Goal: Task Accomplishment & Management: Complete application form

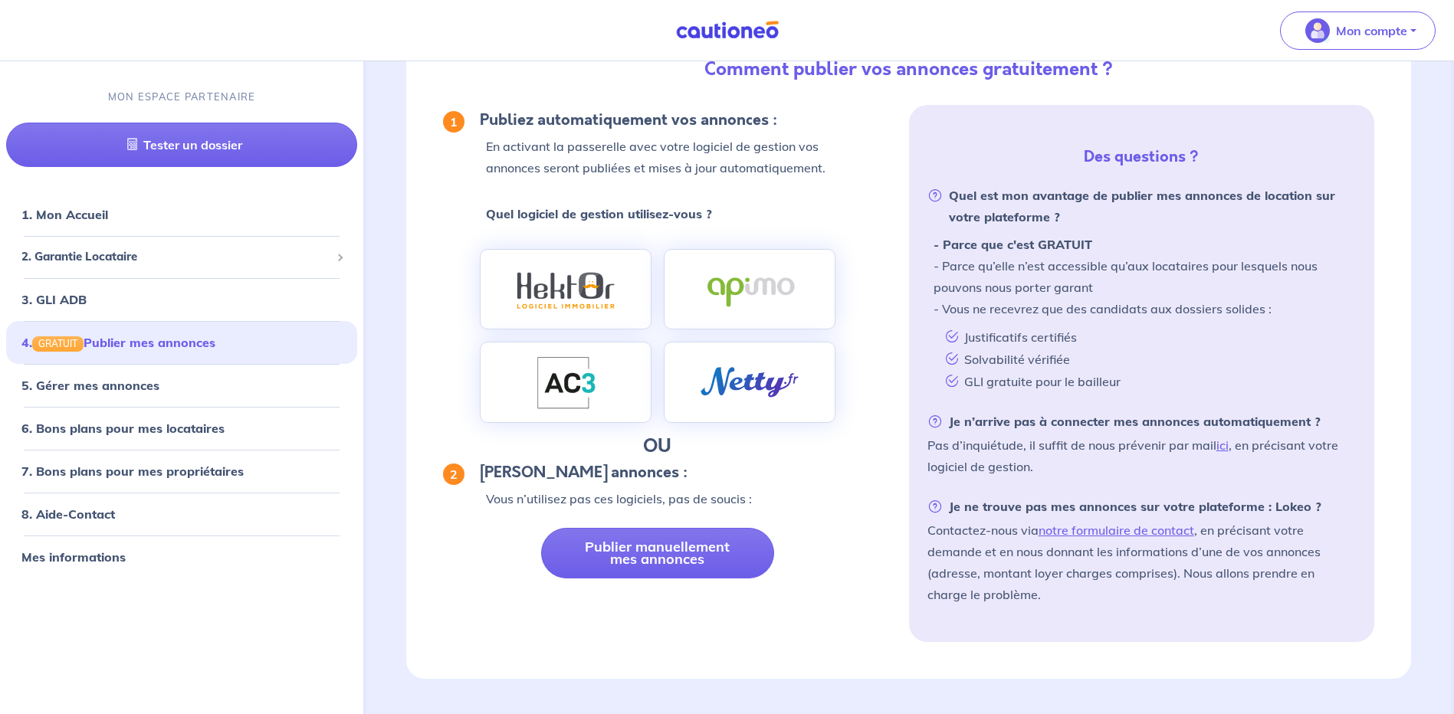
scroll to position [136, 0]
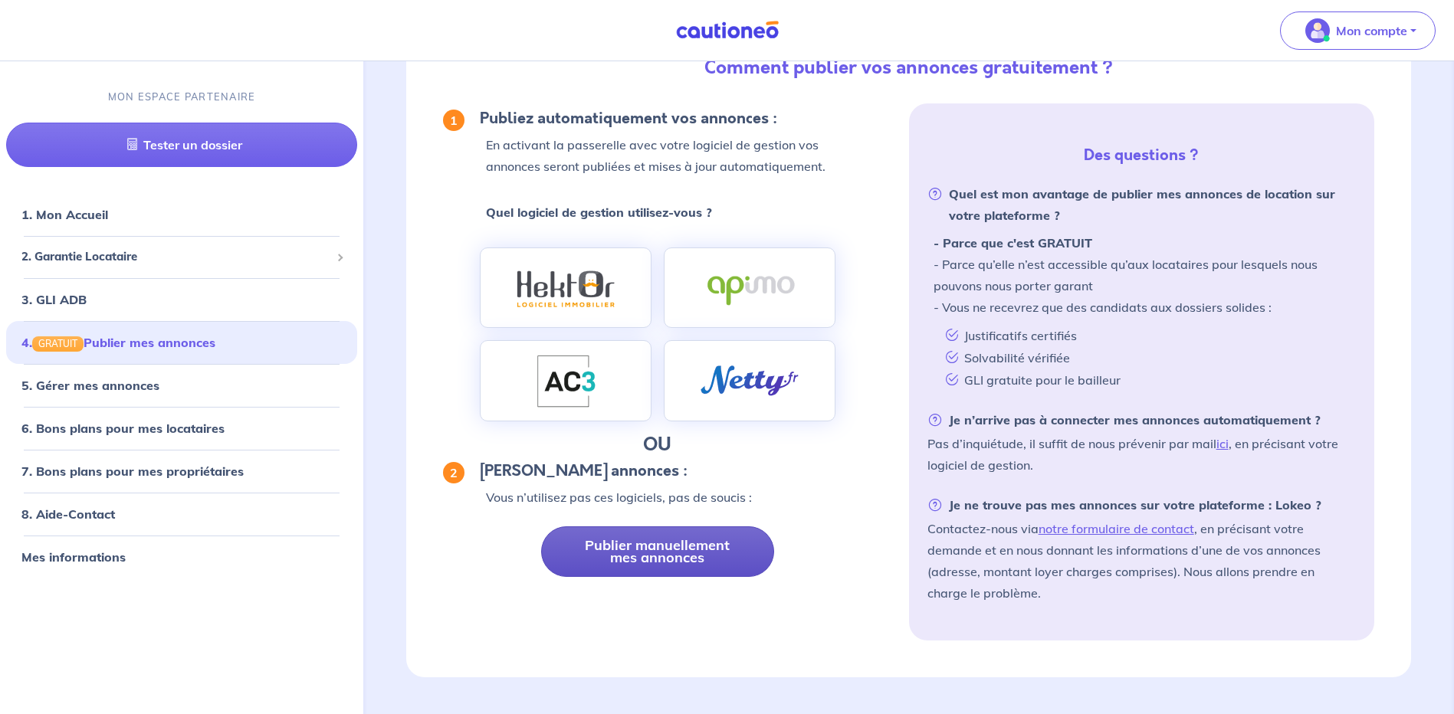
click at [681, 547] on link "Publier manuellement mes annonces" at bounding box center [657, 552] width 233 height 51
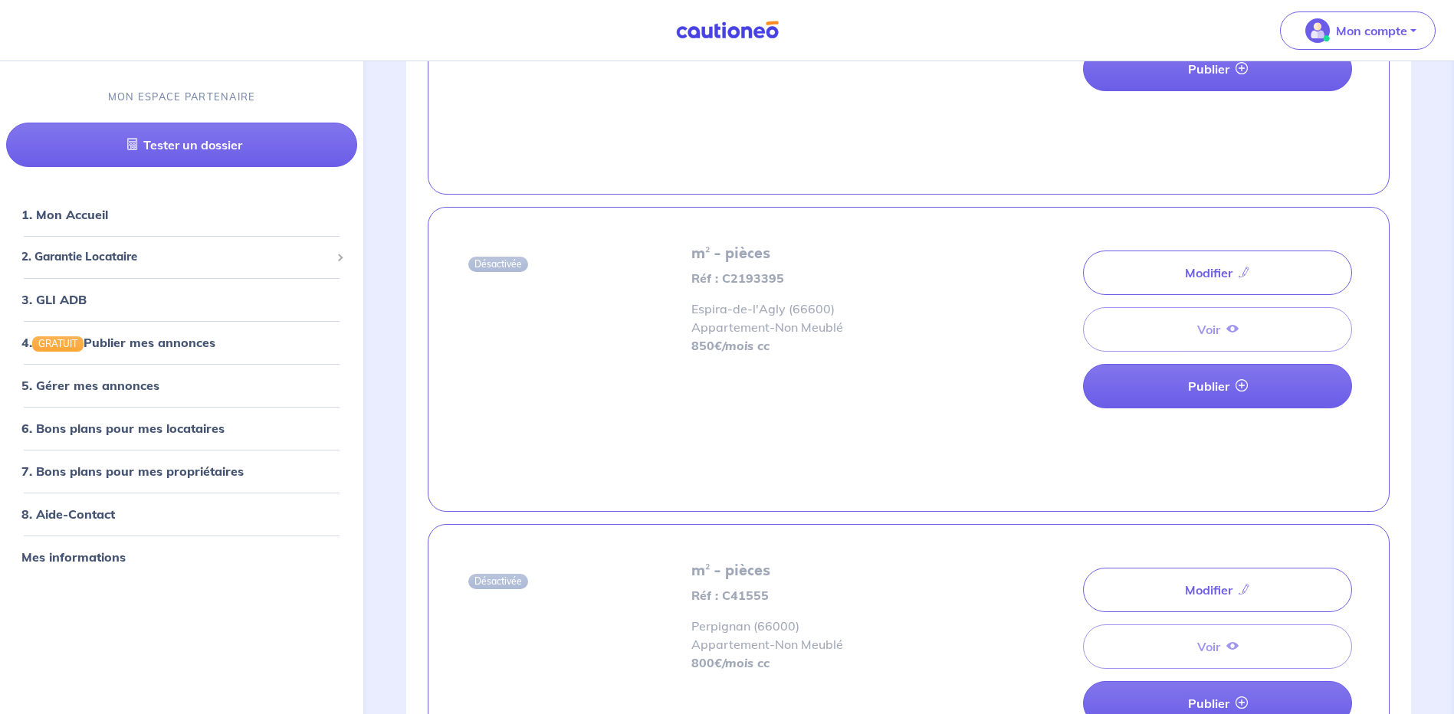
scroll to position [4032, 0]
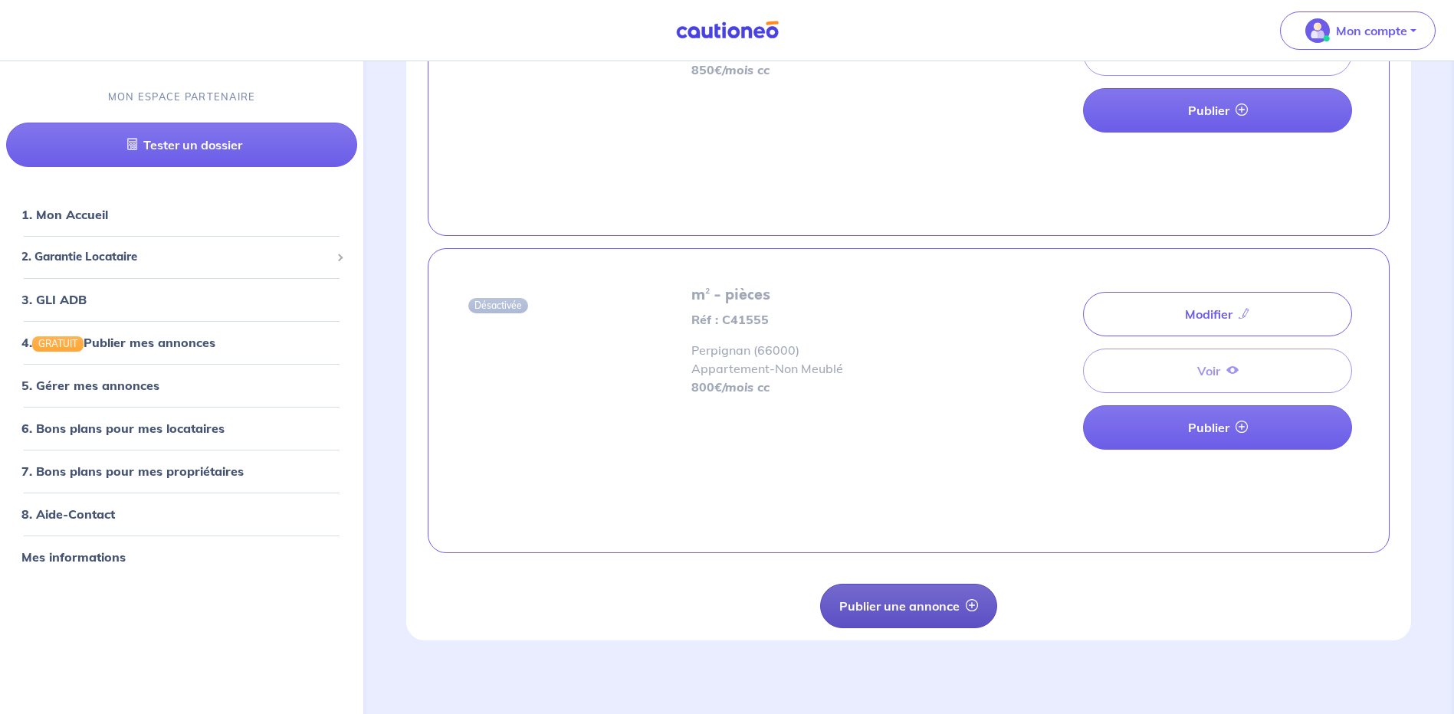
click at [937, 602] on button "Publier une annonce" at bounding box center [908, 606] width 177 height 44
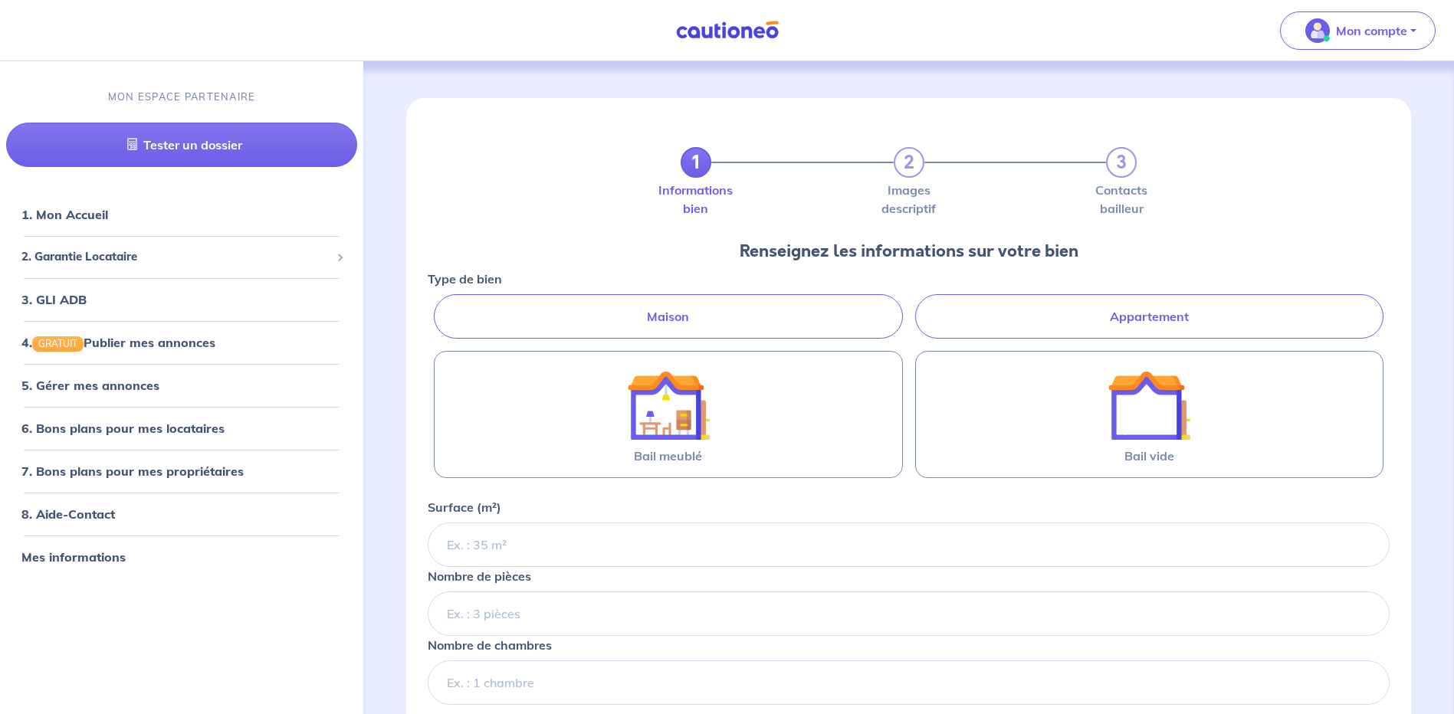
click at [1215, 326] on label "Appartement" at bounding box center [1149, 316] width 468 height 44
click at [438, 304] on input "Appartement" at bounding box center [433, 299] width 10 height 10
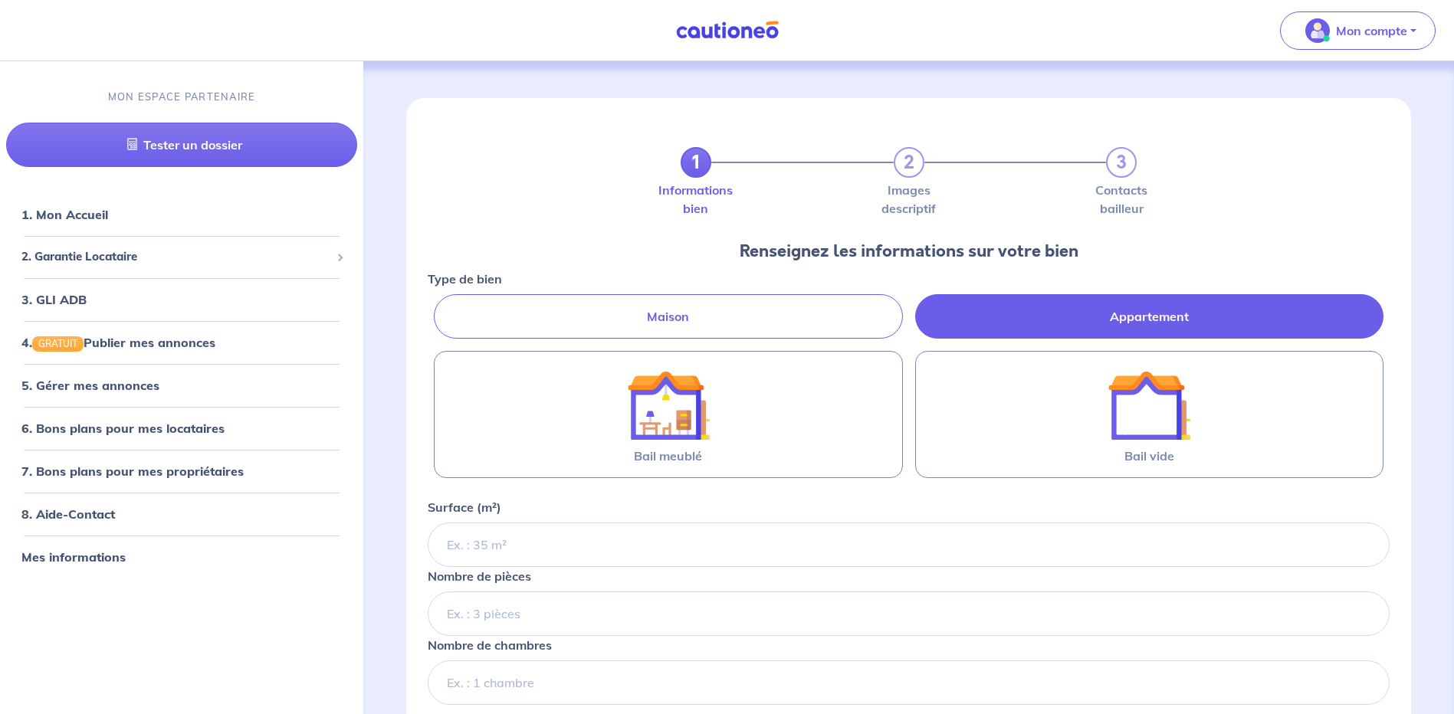
radio input "true"
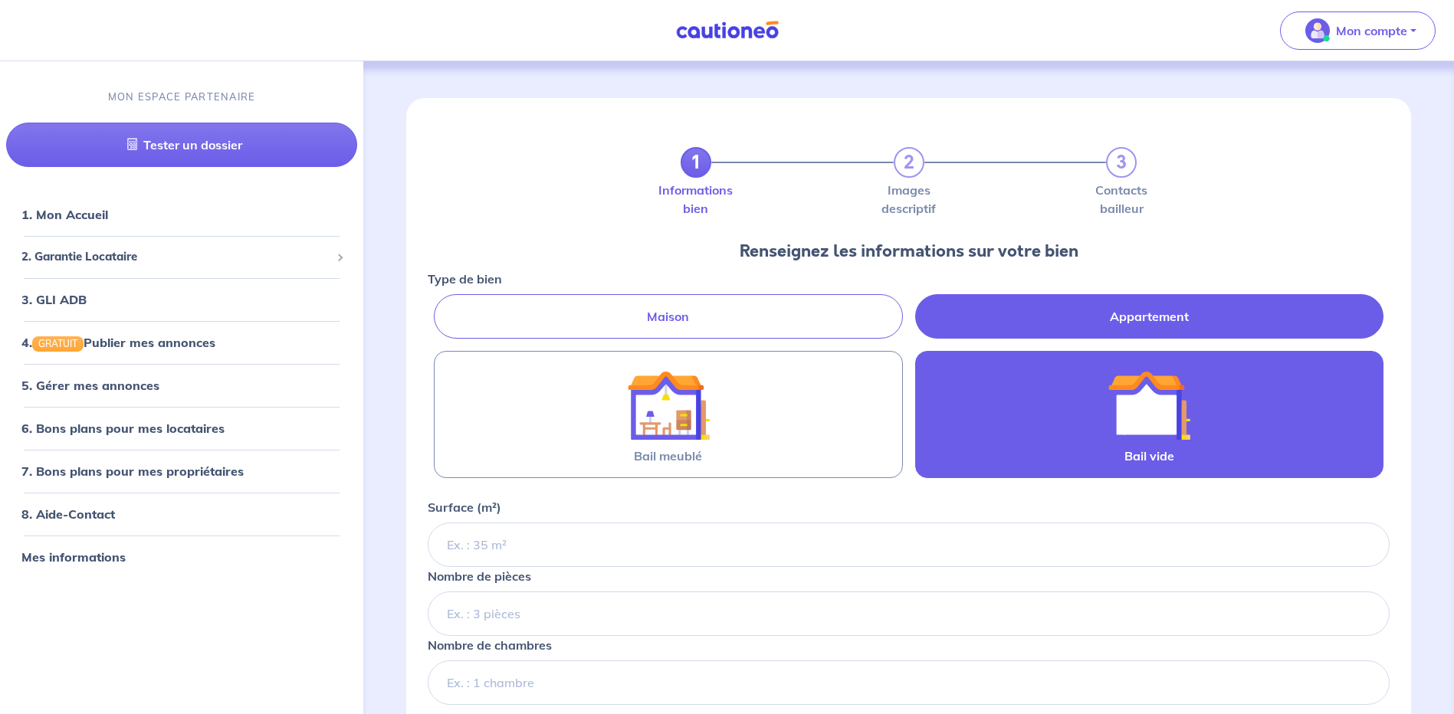
click at [1164, 409] on img at bounding box center [1149, 405] width 83 height 83
click at [0, 0] on input "Bail vide" at bounding box center [0, 0] width 0 height 0
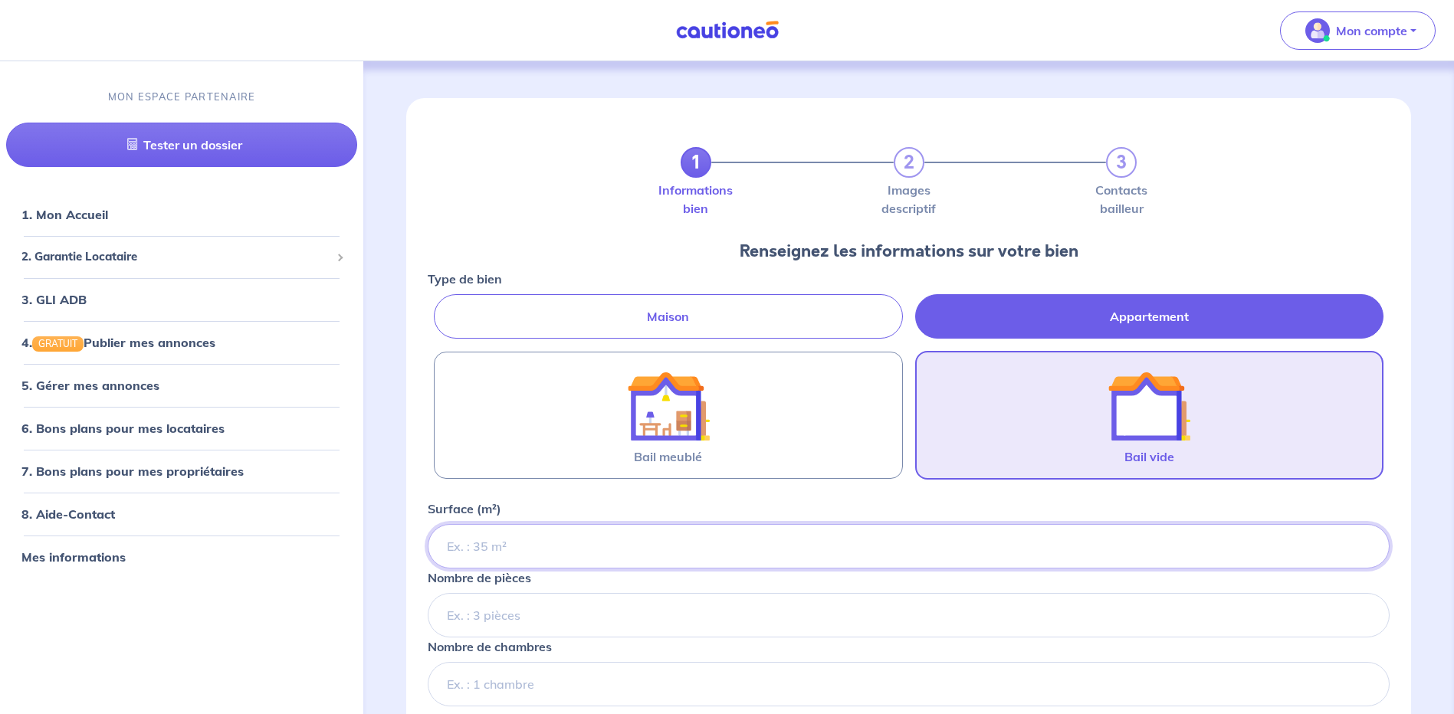
click at [851, 550] on input "Surface (m²)" at bounding box center [909, 546] width 962 height 44
type input "27.50"
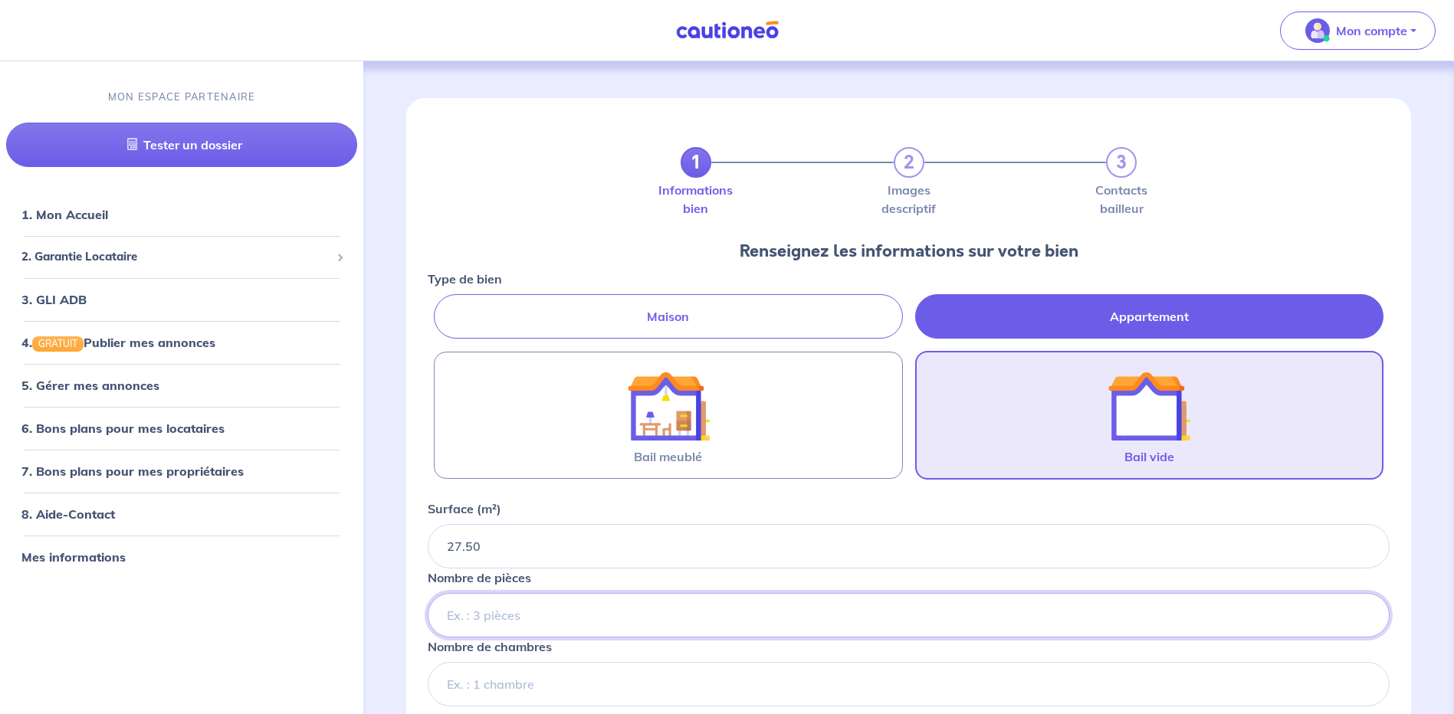
click at [791, 618] on input "Nombre de pièces" at bounding box center [909, 615] width 962 height 44
type input "2"
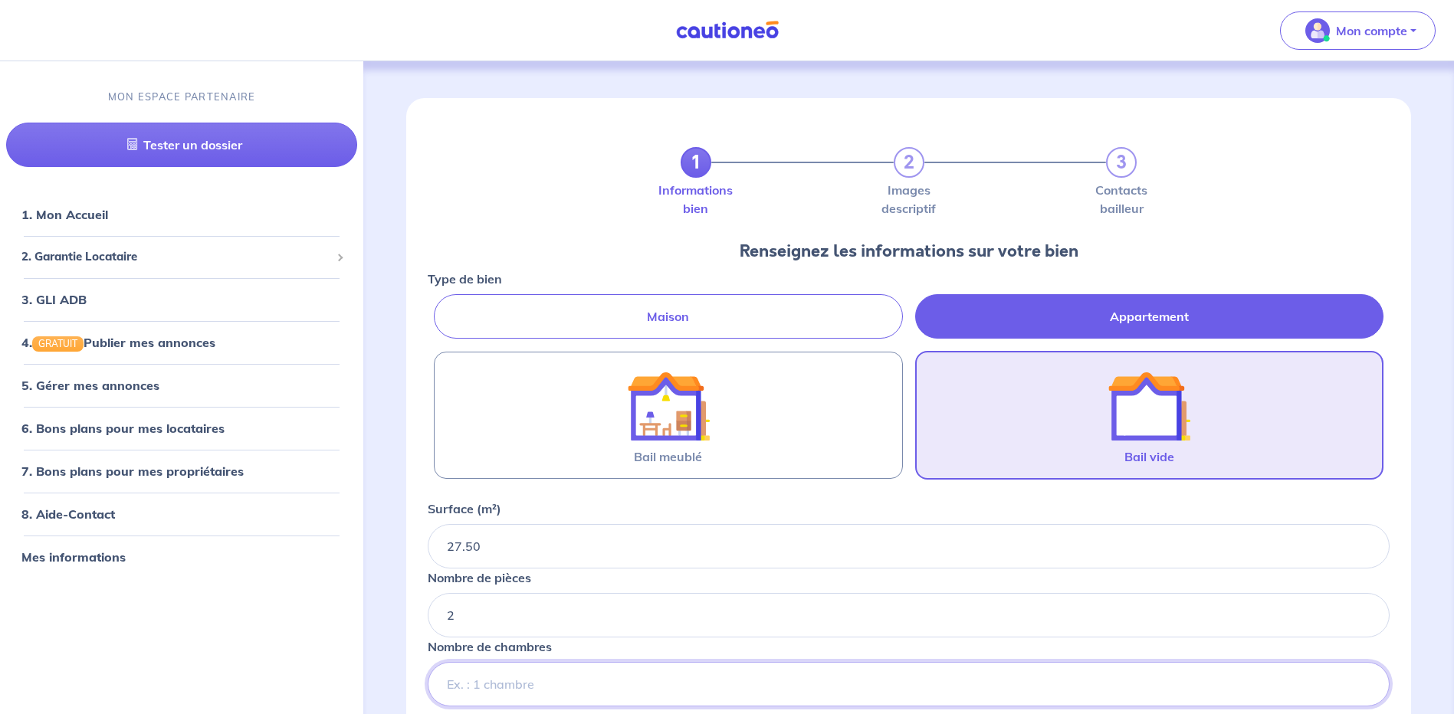
click at [762, 681] on input "Nombre de chambres" at bounding box center [909, 684] width 962 height 44
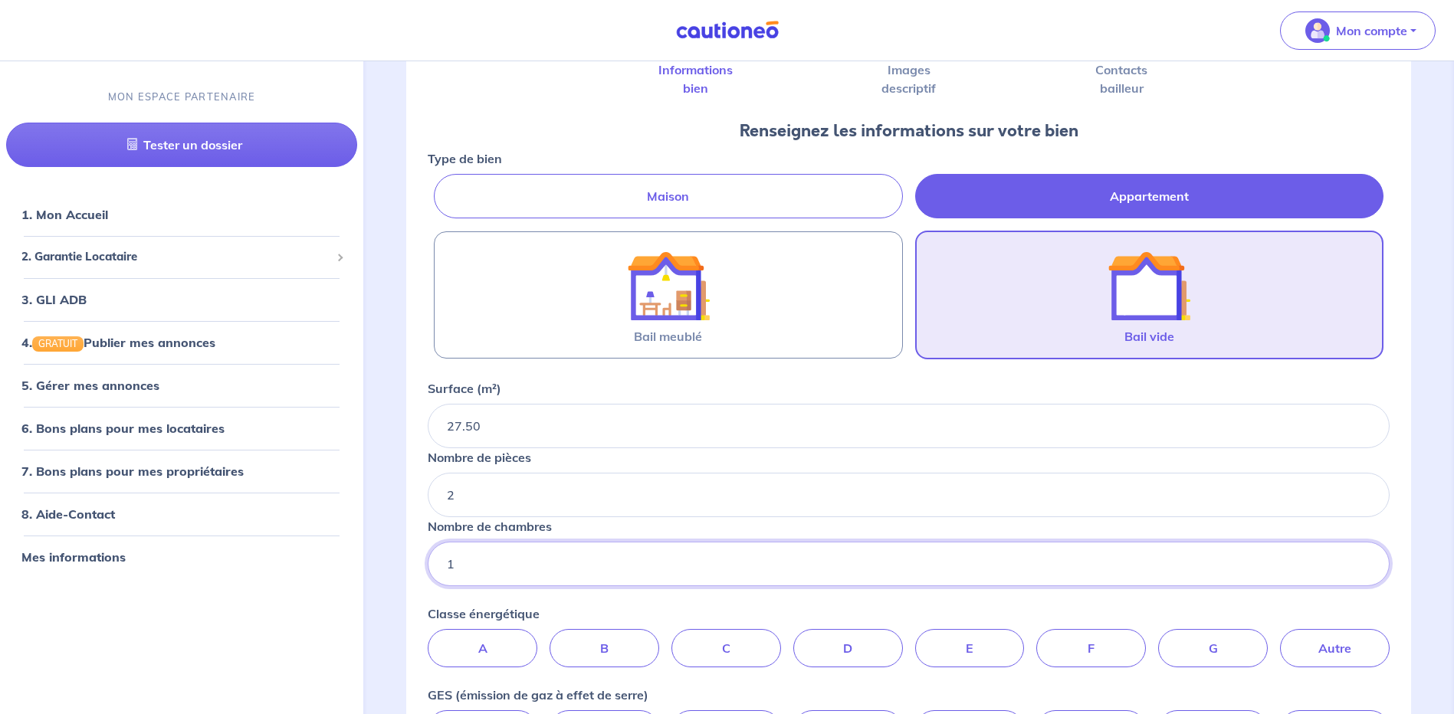
scroll to position [230, 0]
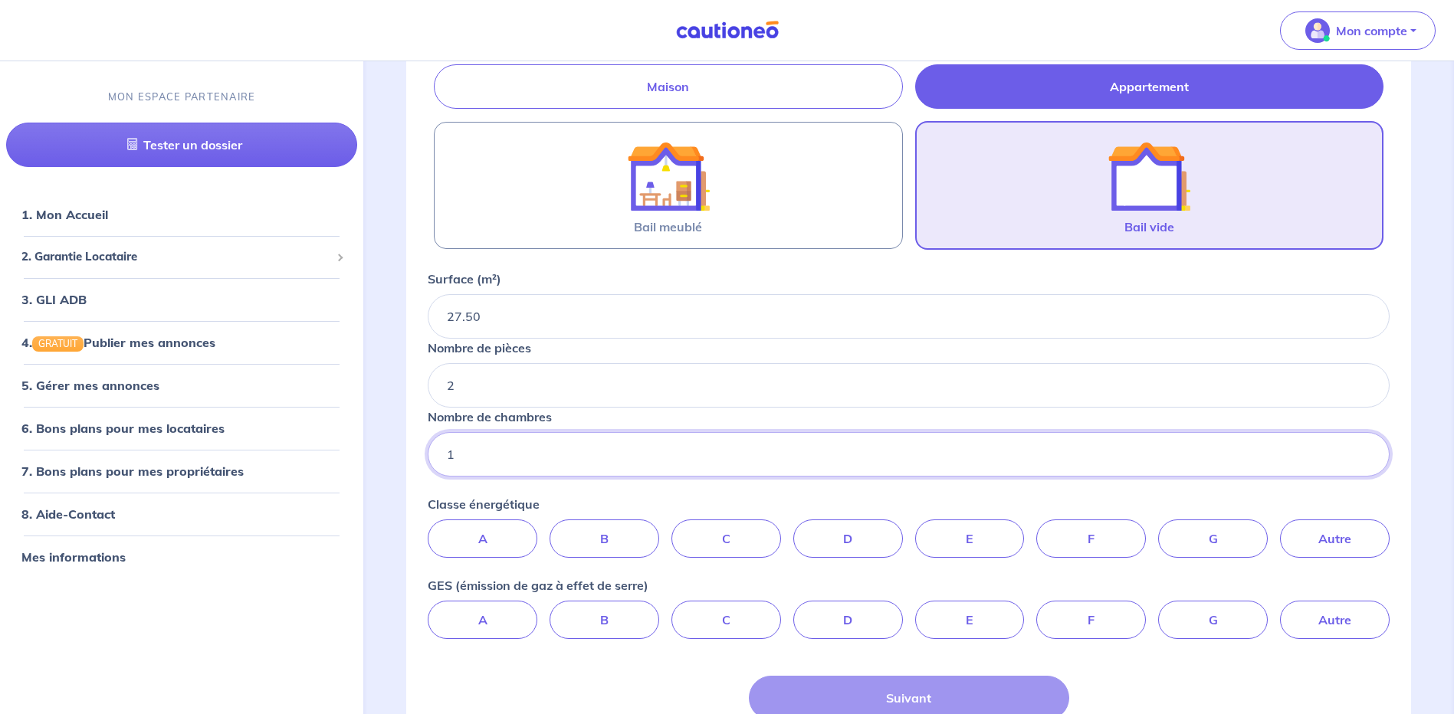
type input "1"
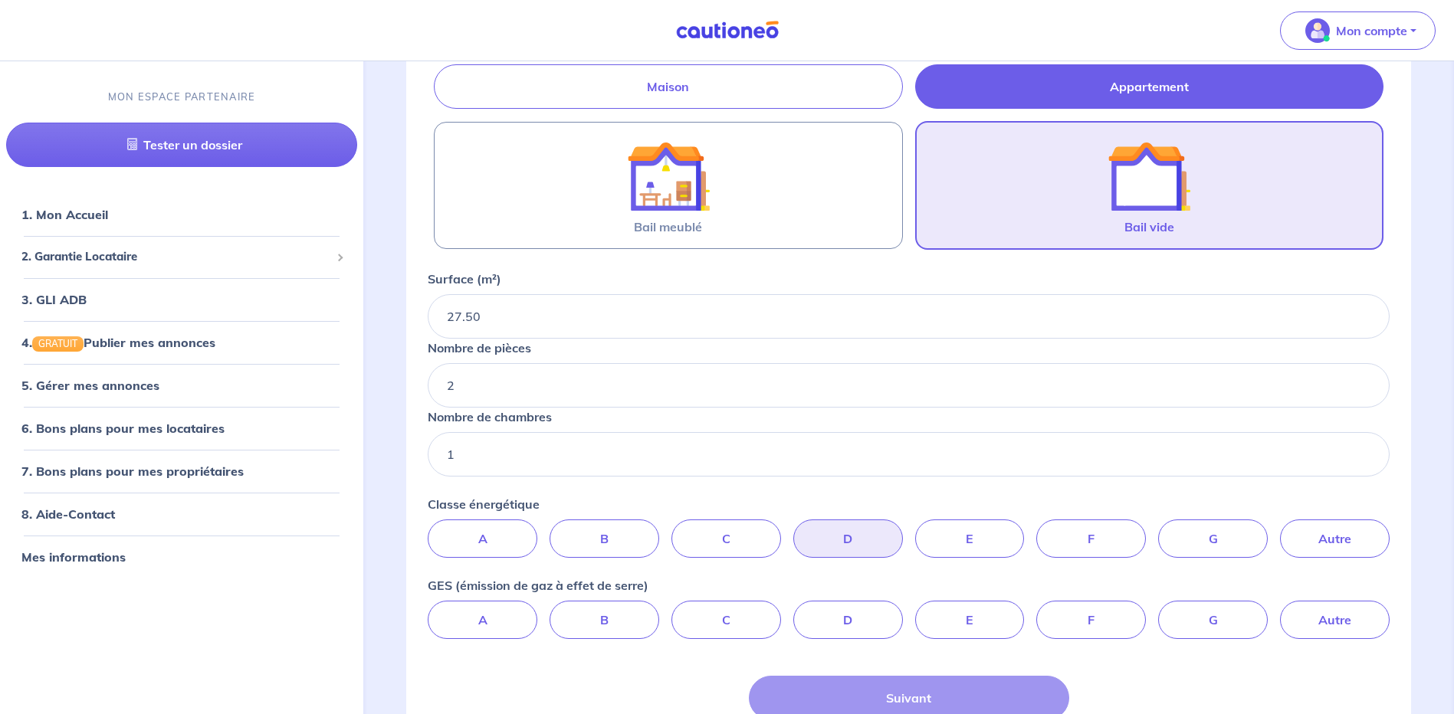
click at [859, 542] on label "D" at bounding box center [848, 539] width 110 height 38
click at [904, 530] on input "D" at bounding box center [909, 525] width 10 height 10
radio input "true"
click at [599, 622] on label "B" at bounding box center [605, 620] width 110 height 38
click at [904, 611] on input "B" at bounding box center [909, 606] width 10 height 10
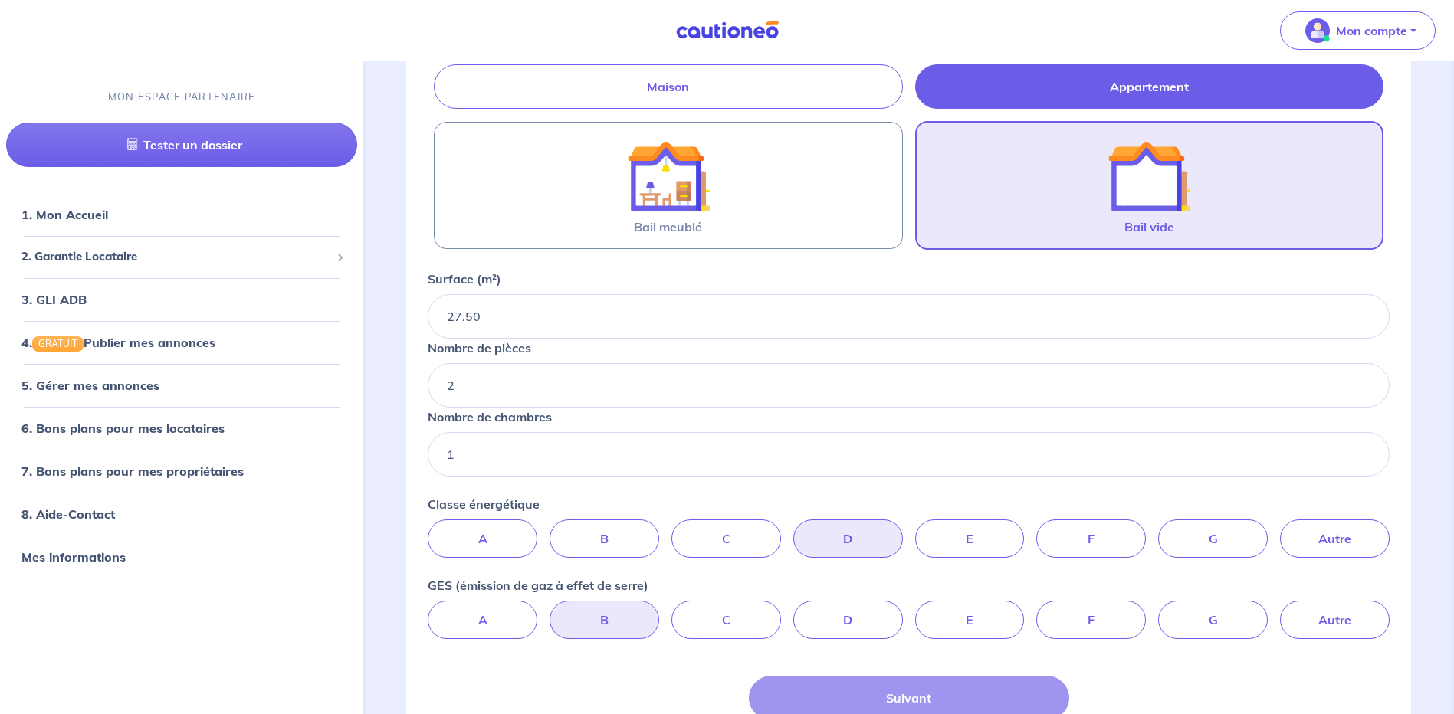
radio input "true"
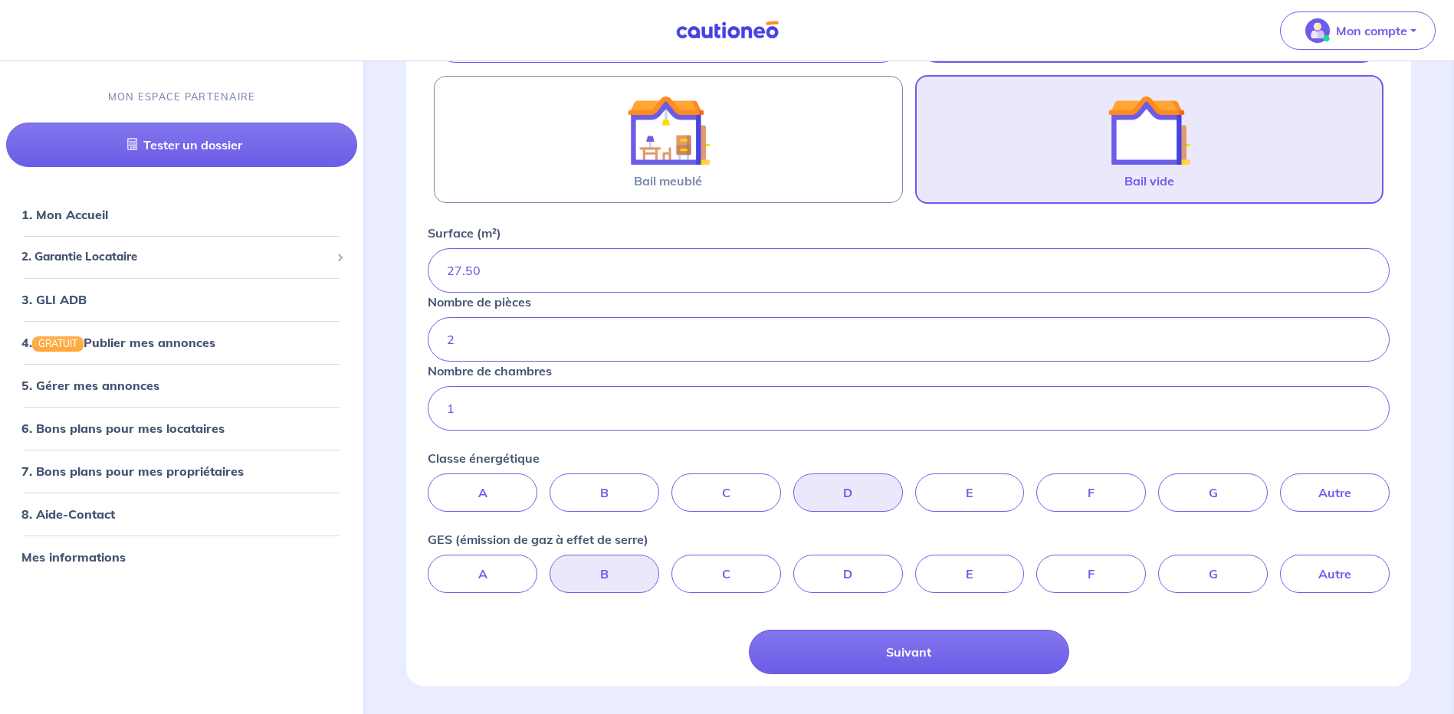
scroll to position [322, 0]
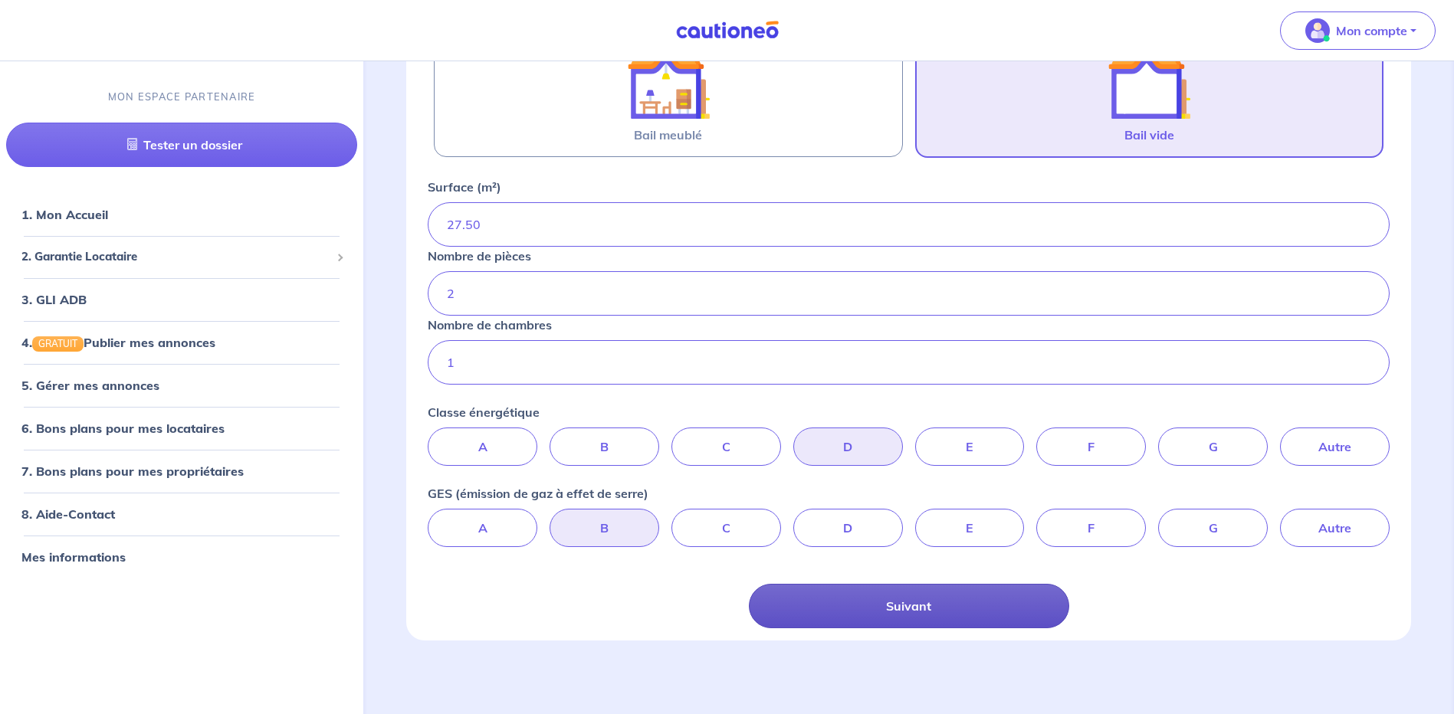
click at [906, 612] on button "Suivant" at bounding box center [909, 606] width 320 height 44
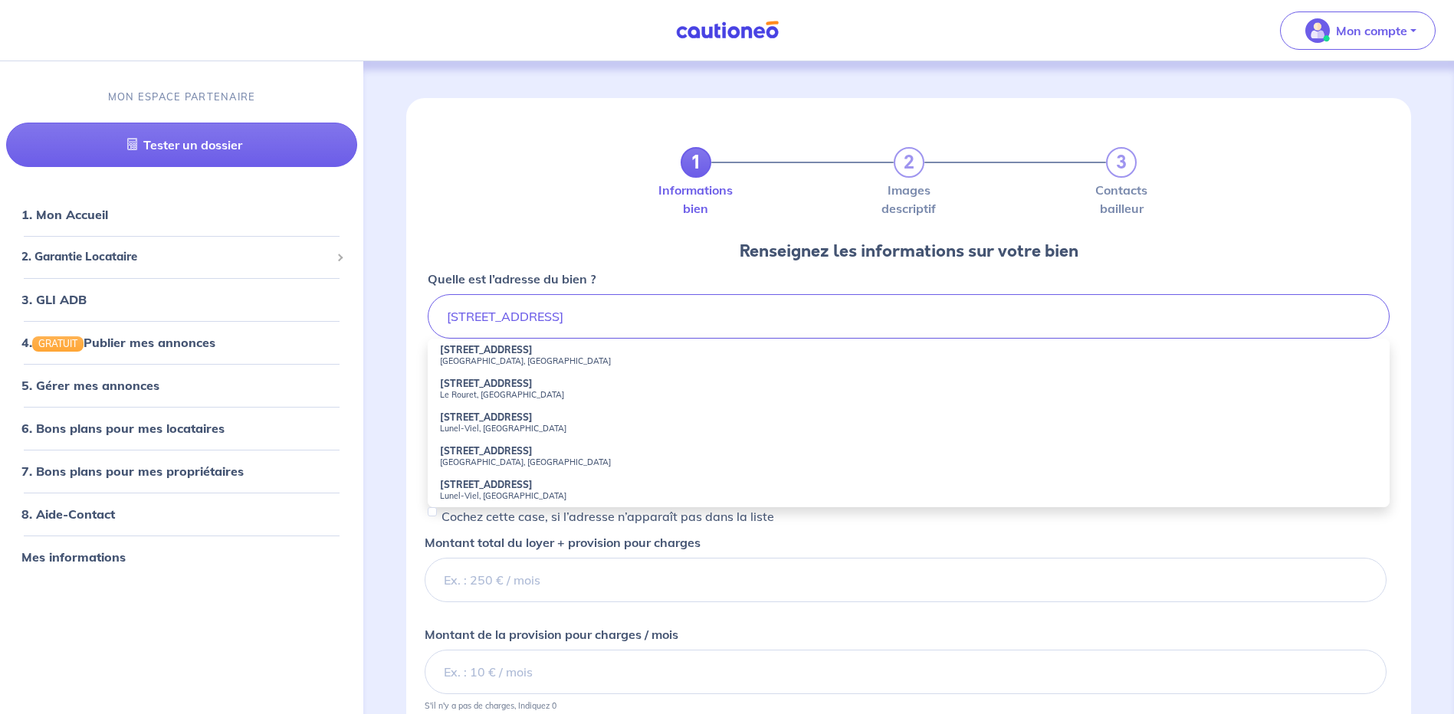
click at [482, 354] on strong "29 Rue de Taulis" at bounding box center [486, 349] width 93 height 11
type input "29 Rue de Taulis, Perpignan, France"
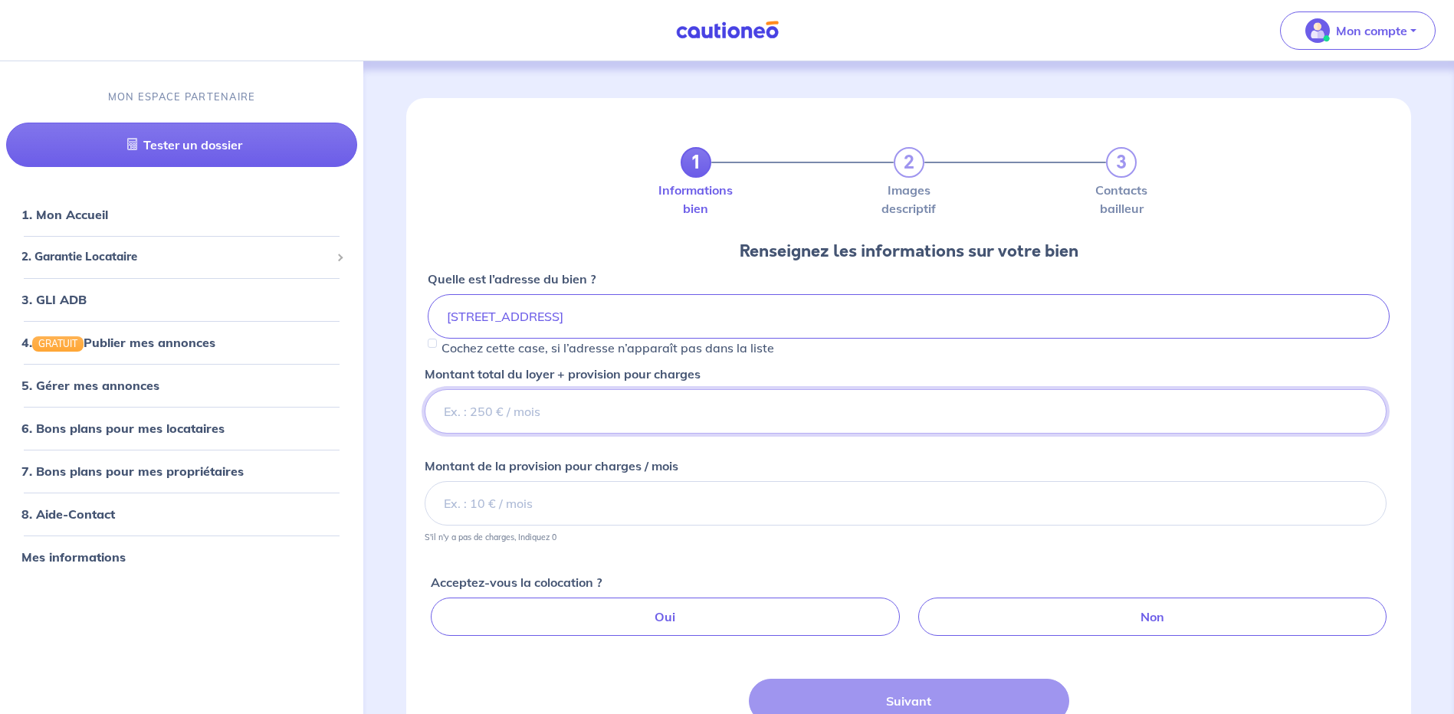
click at [690, 412] on input "Montant total du loyer + provision pour charges" at bounding box center [906, 411] width 962 height 44
type input "530"
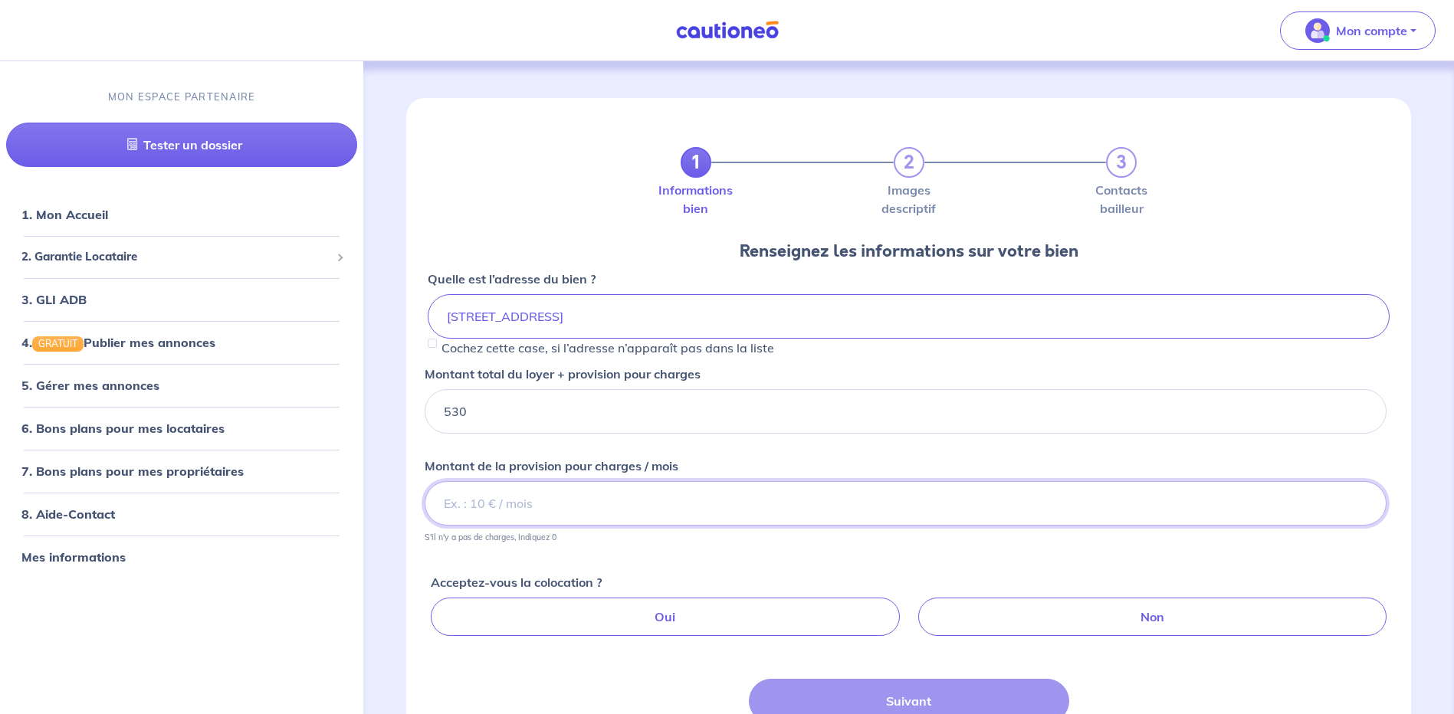
click at [609, 507] on input "Montant de la provision pour charges / mois" at bounding box center [906, 503] width 962 height 44
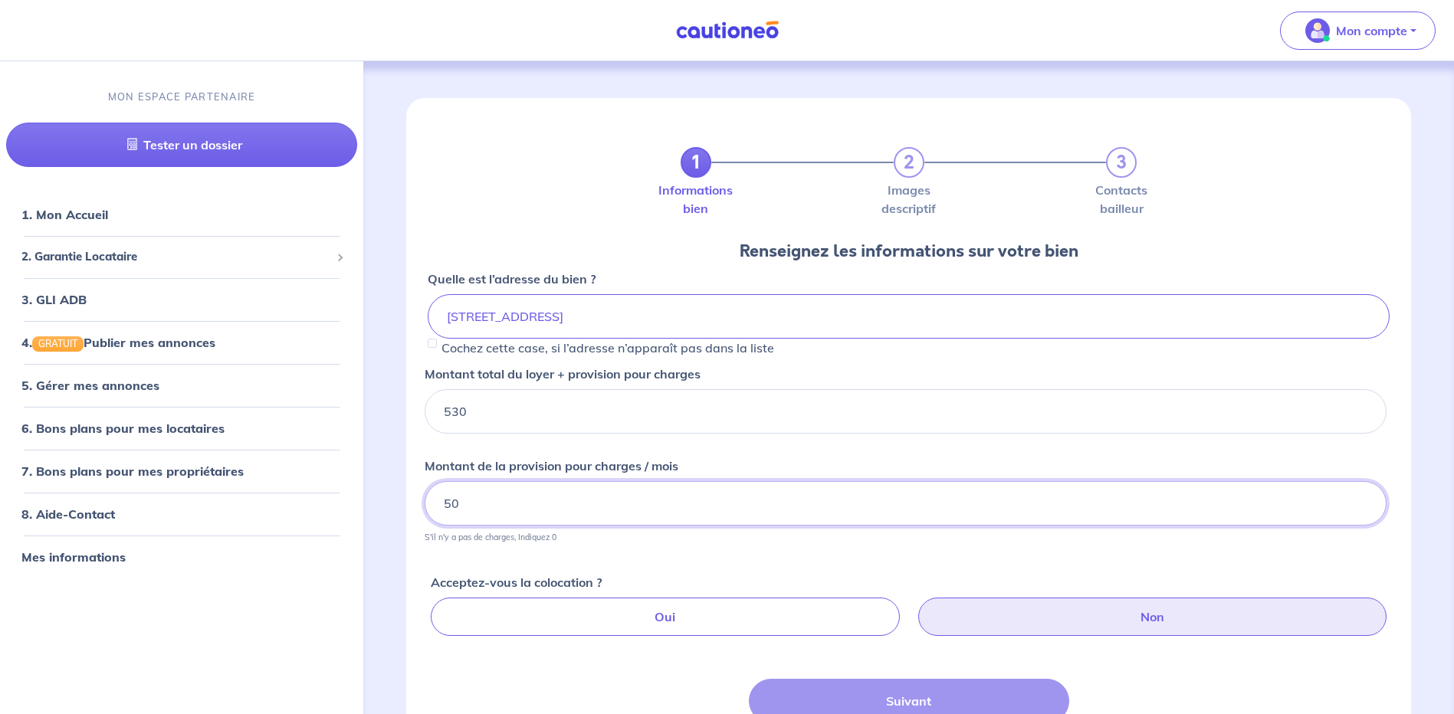
type input "50"
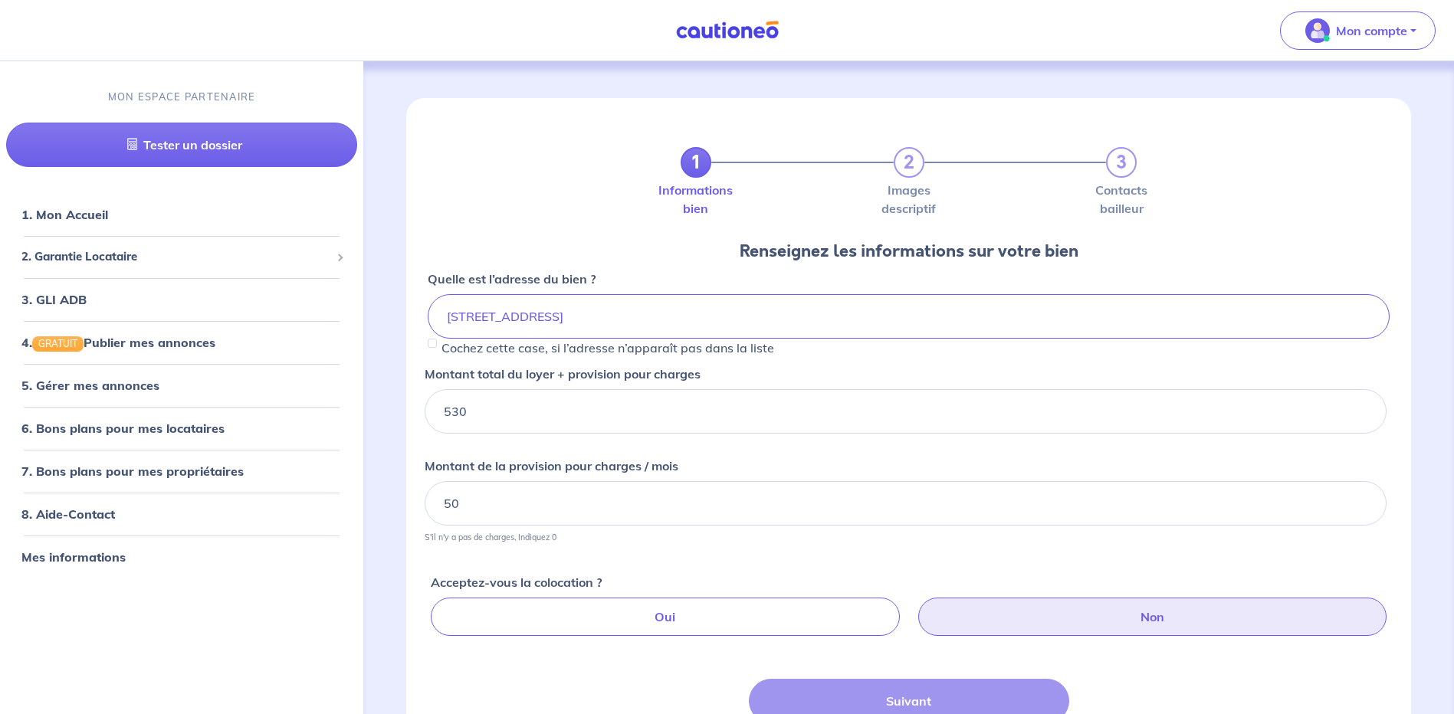
click at [1178, 612] on label "Non" at bounding box center [1152, 617] width 468 height 38
click at [917, 608] on input "Non" at bounding box center [912, 603] width 10 height 10
radio input "true"
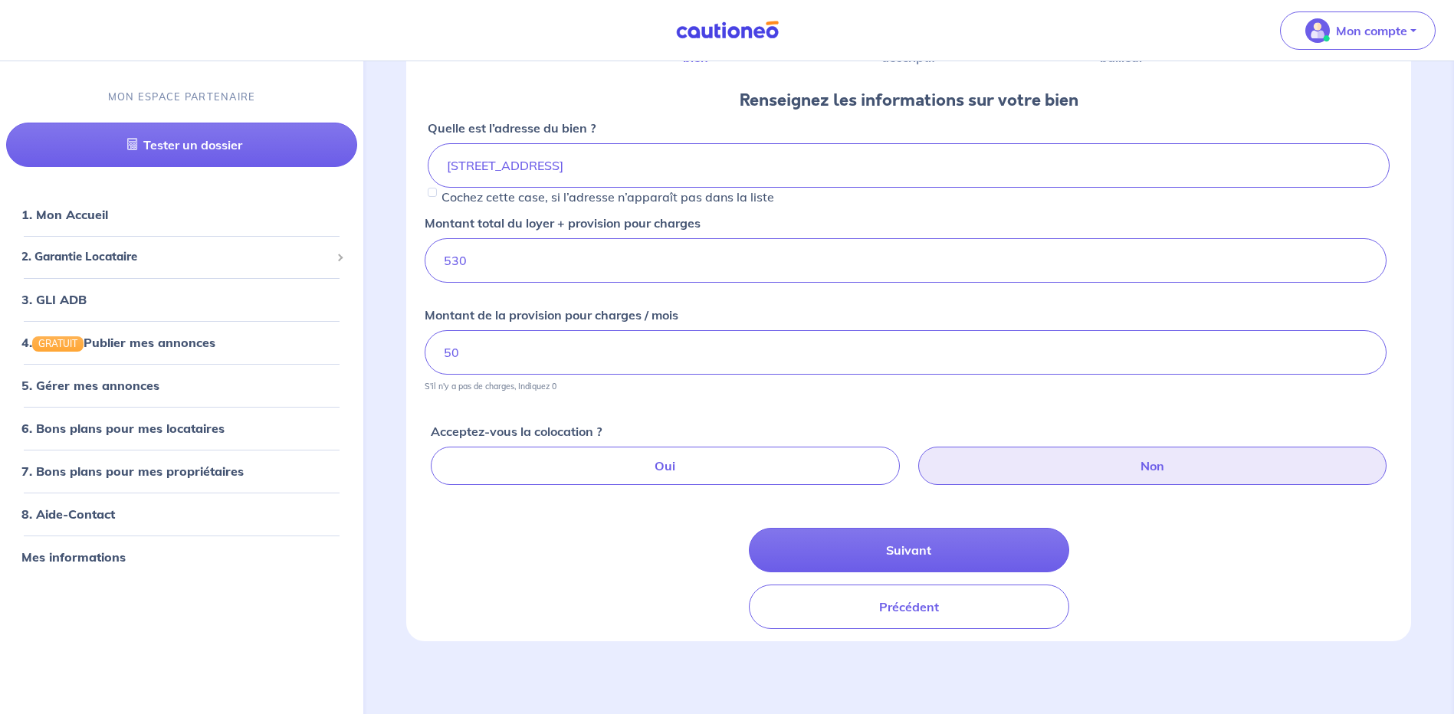
scroll to position [152, 0]
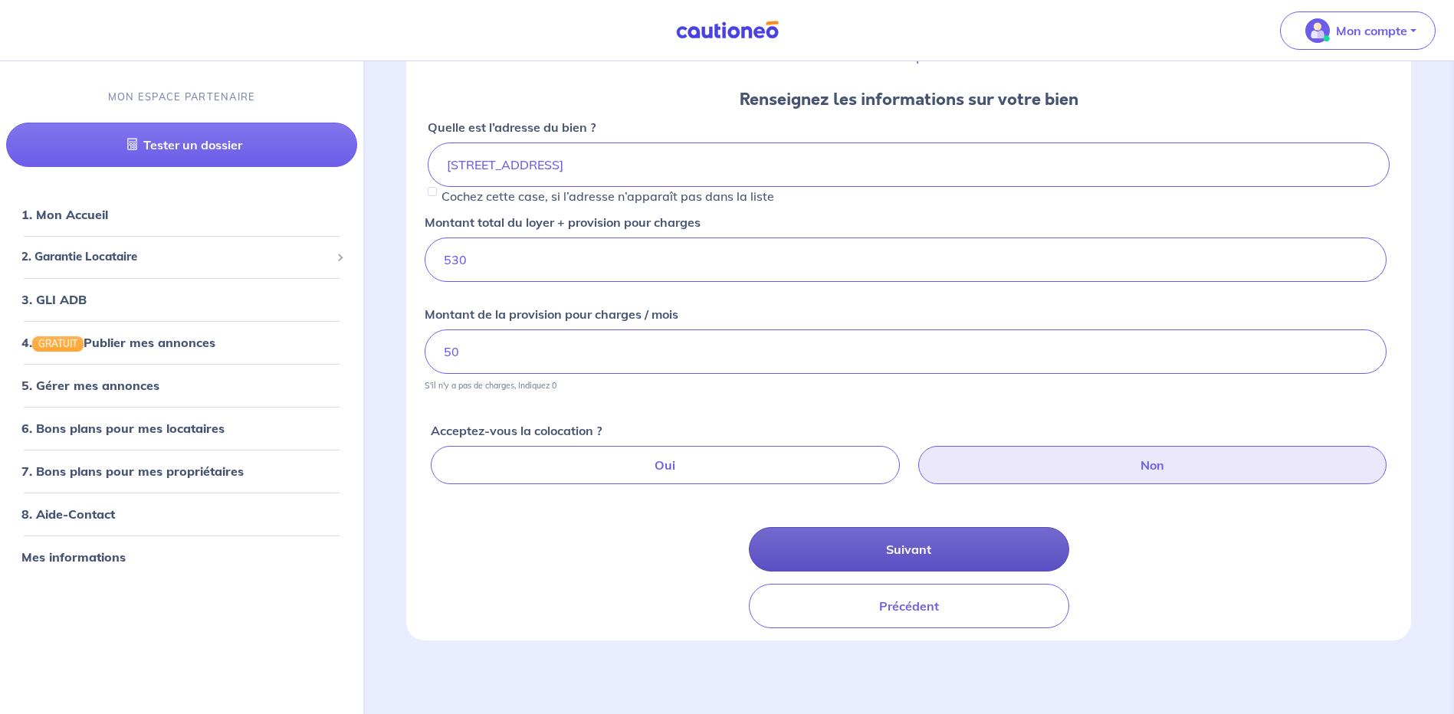
click at [946, 552] on button "Suivant" at bounding box center [909, 549] width 320 height 44
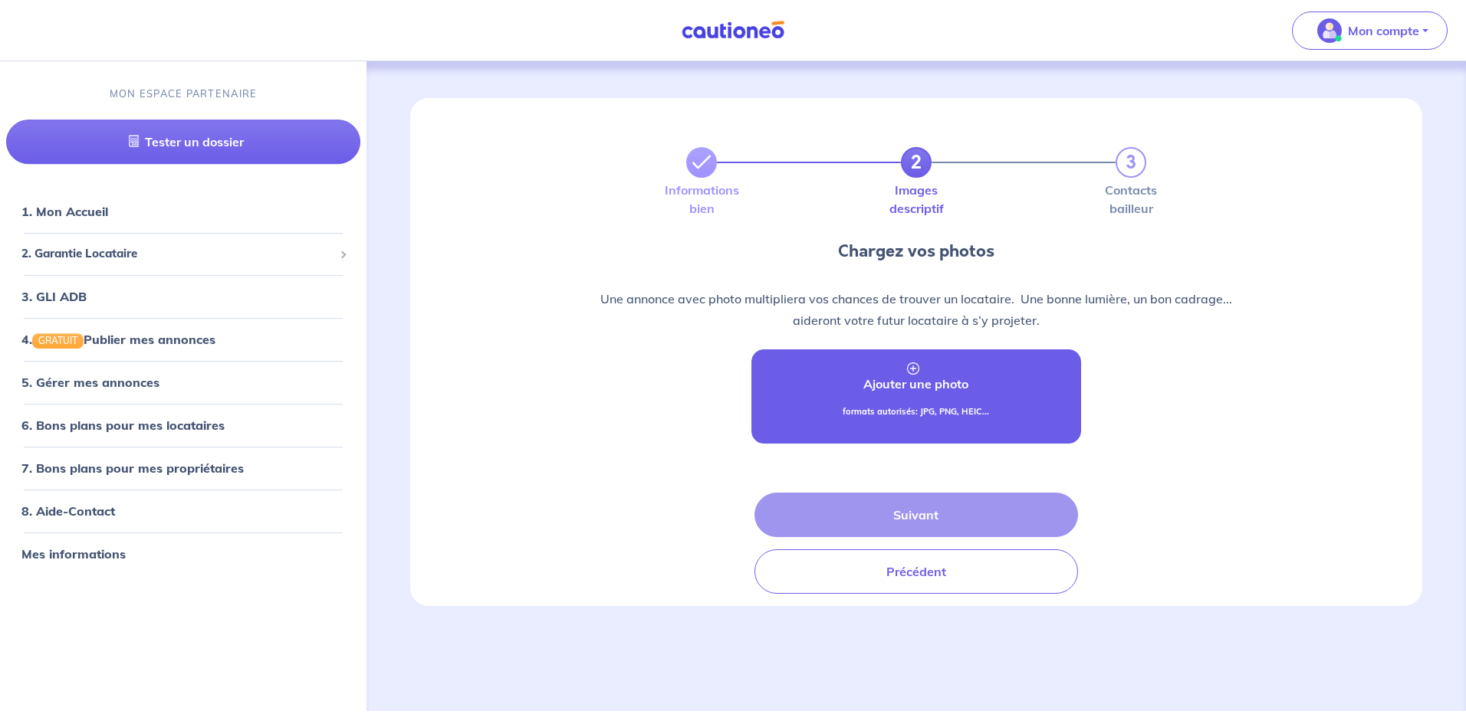
click at [932, 399] on link "Ajouter une photo formats autorisés: JPG, PNG, HEIC..." at bounding box center [915, 397] width 329 height 94
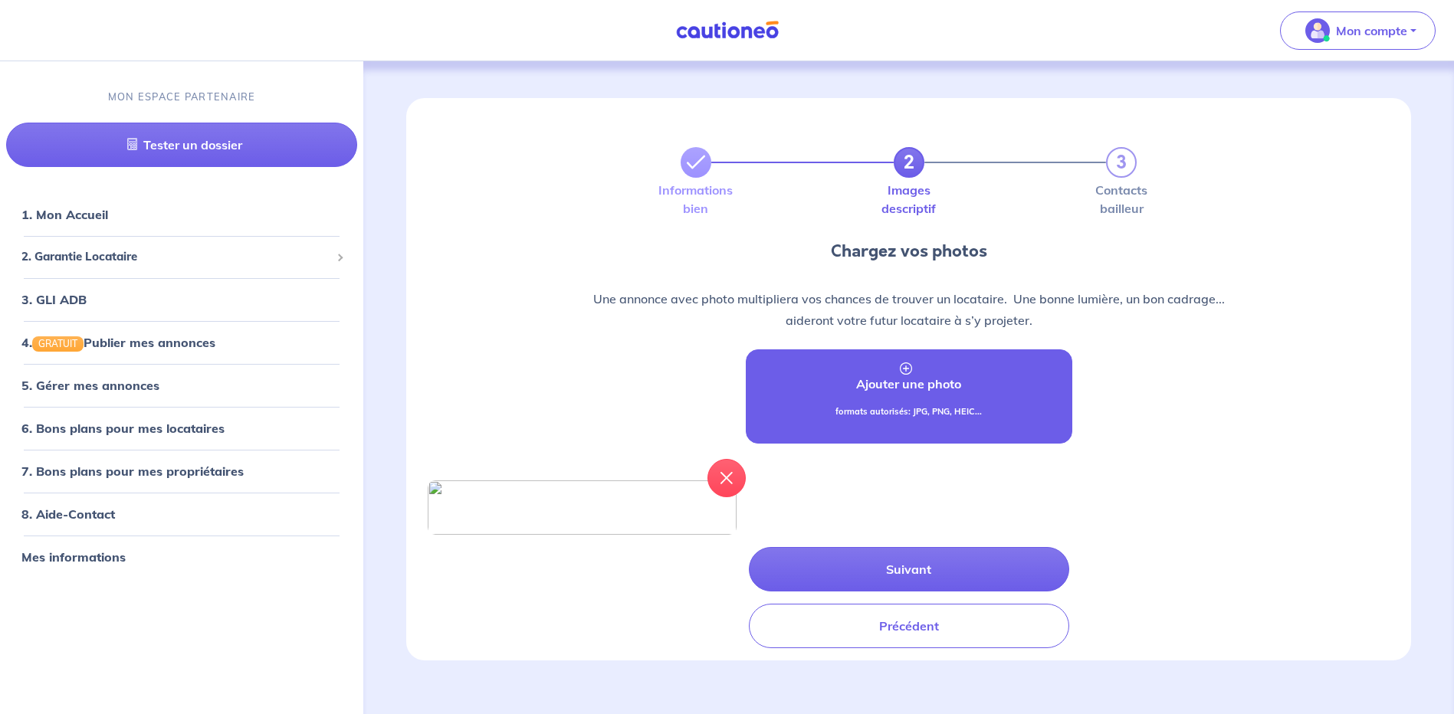
click at [913, 409] on p "formats autorisés: JPG, PNG, HEIC..." at bounding box center [908, 411] width 146 height 13
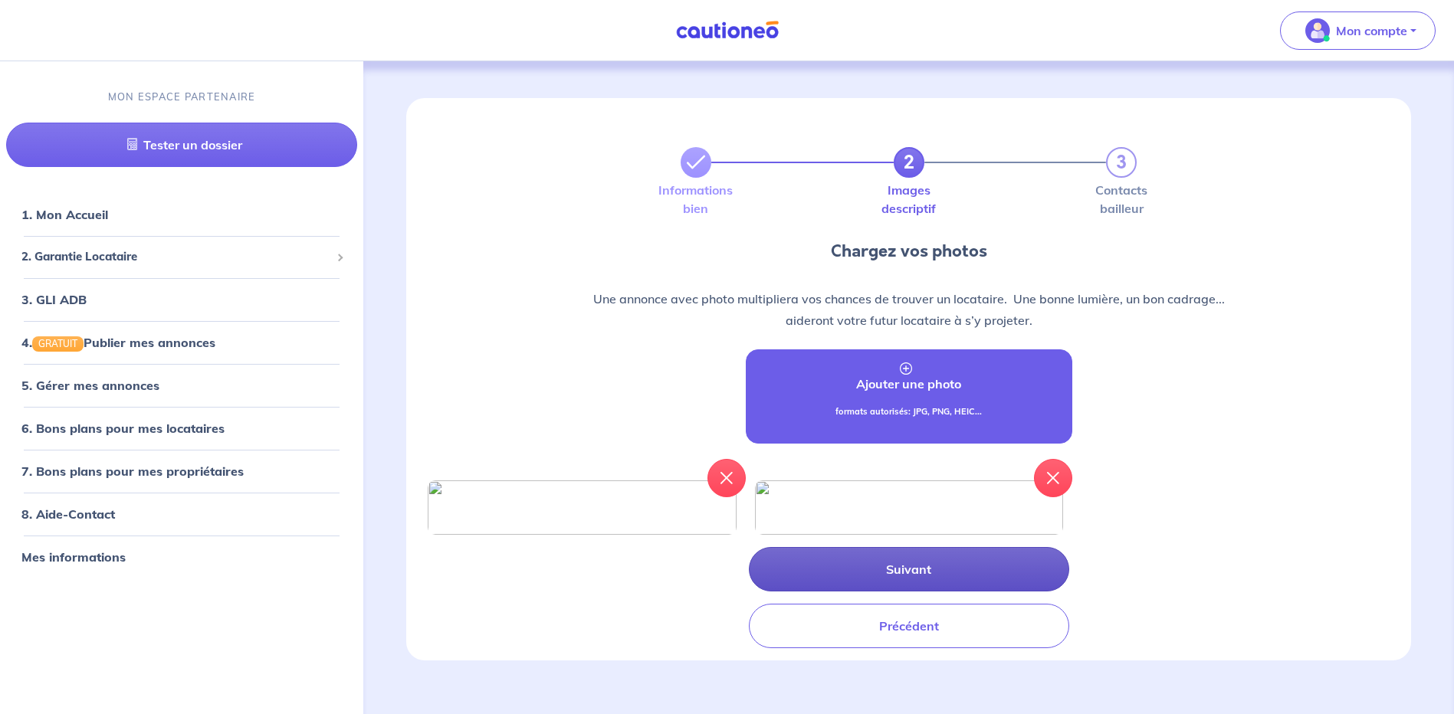
click at [887, 592] on button "Suivant" at bounding box center [909, 569] width 320 height 44
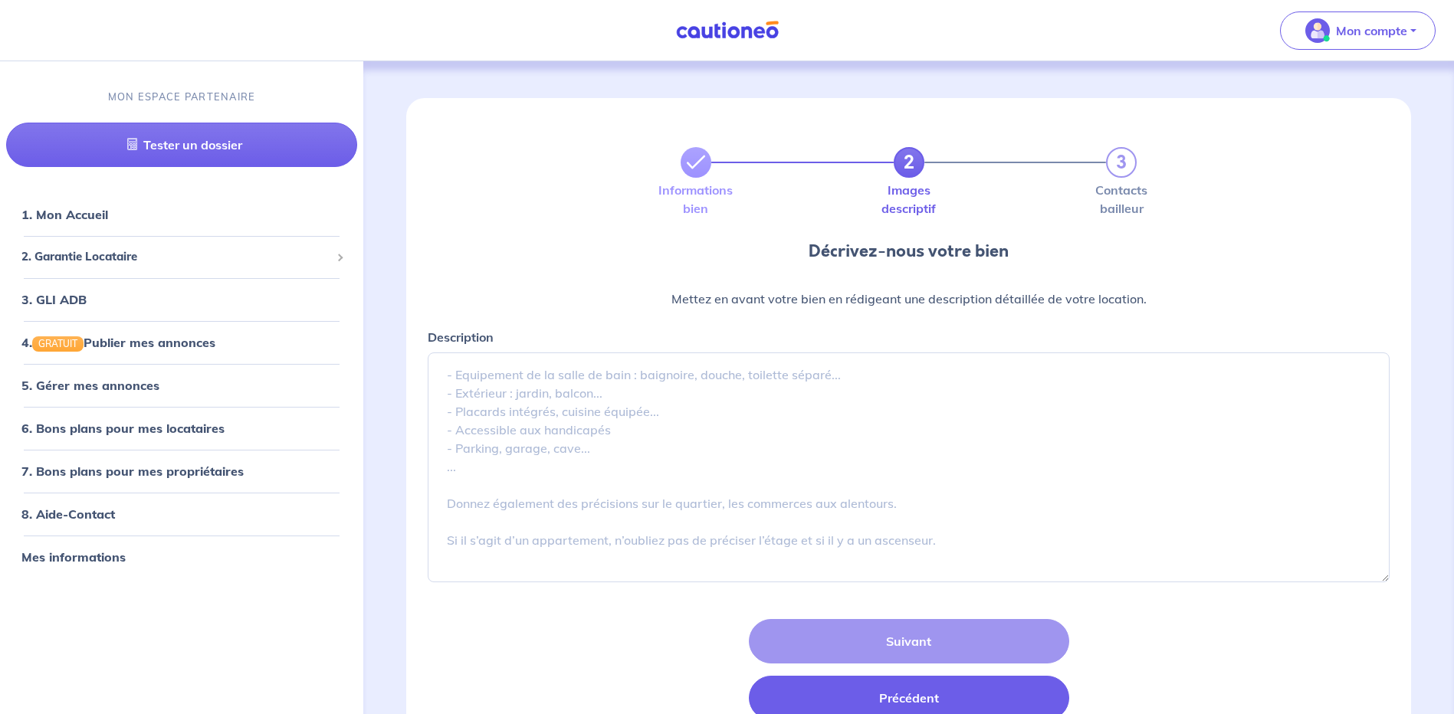
click at [887, 707] on button "Précédent" at bounding box center [909, 698] width 320 height 44
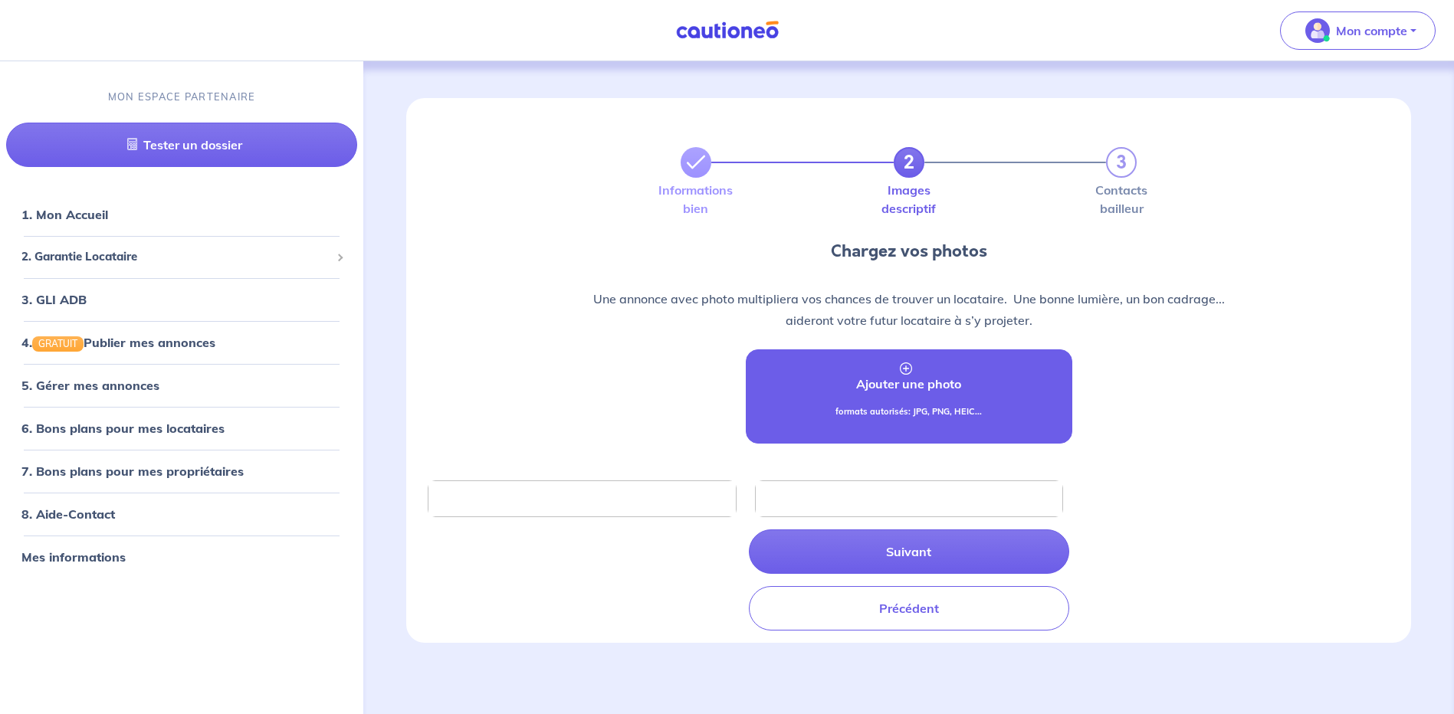
click at [902, 383] on p "Ajouter une photo" at bounding box center [908, 384] width 105 height 18
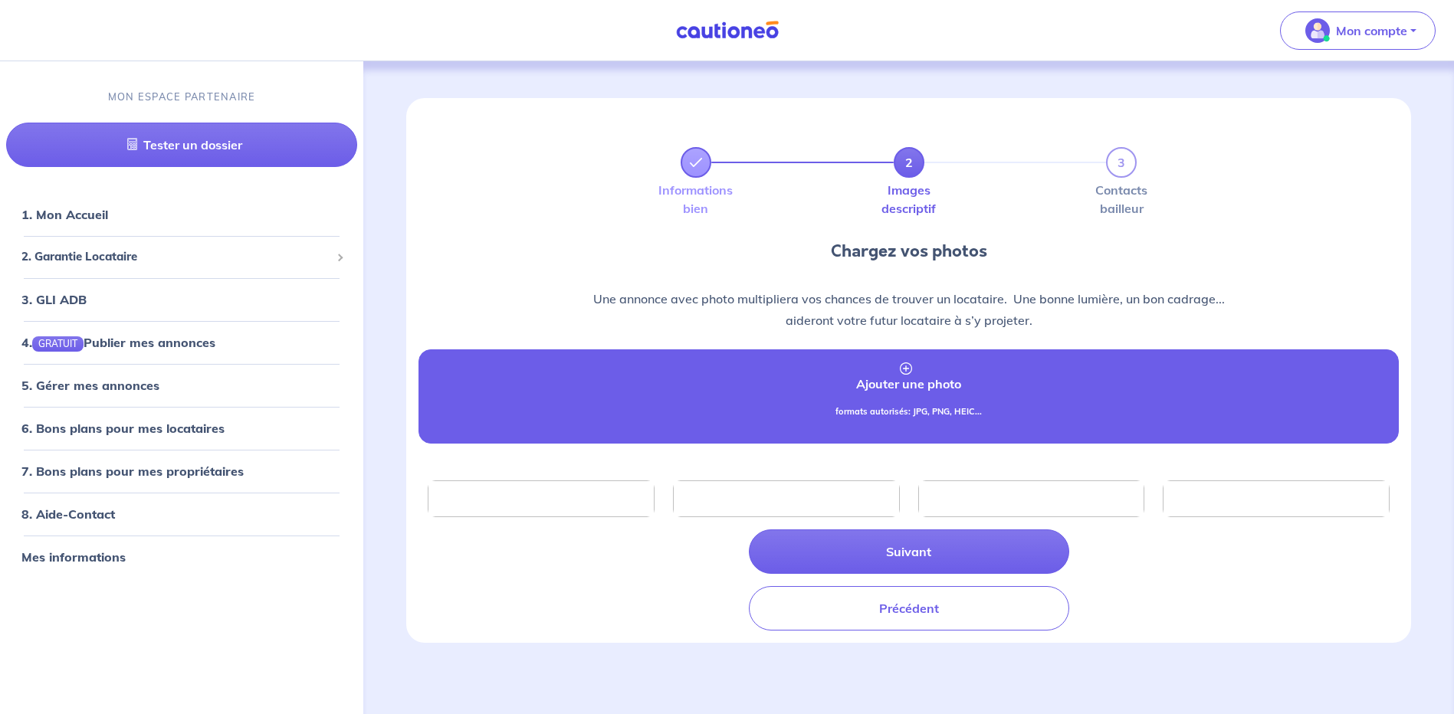
click at [912, 408] on p "formats autorisés: JPG, PNG, HEIC..." at bounding box center [908, 411] width 146 height 13
click at [924, 402] on link "Ajouter une photo formats autorisés: JPG, PNG, HEIC..." at bounding box center [909, 397] width 980 height 94
click at [908, 393] on link "Ajouter une photo formats autorisés: JPG, PNG, HEIC..." at bounding box center [909, 397] width 980 height 94
click at [921, 389] on p "Ajouter une photo" at bounding box center [908, 384] width 105 height 18
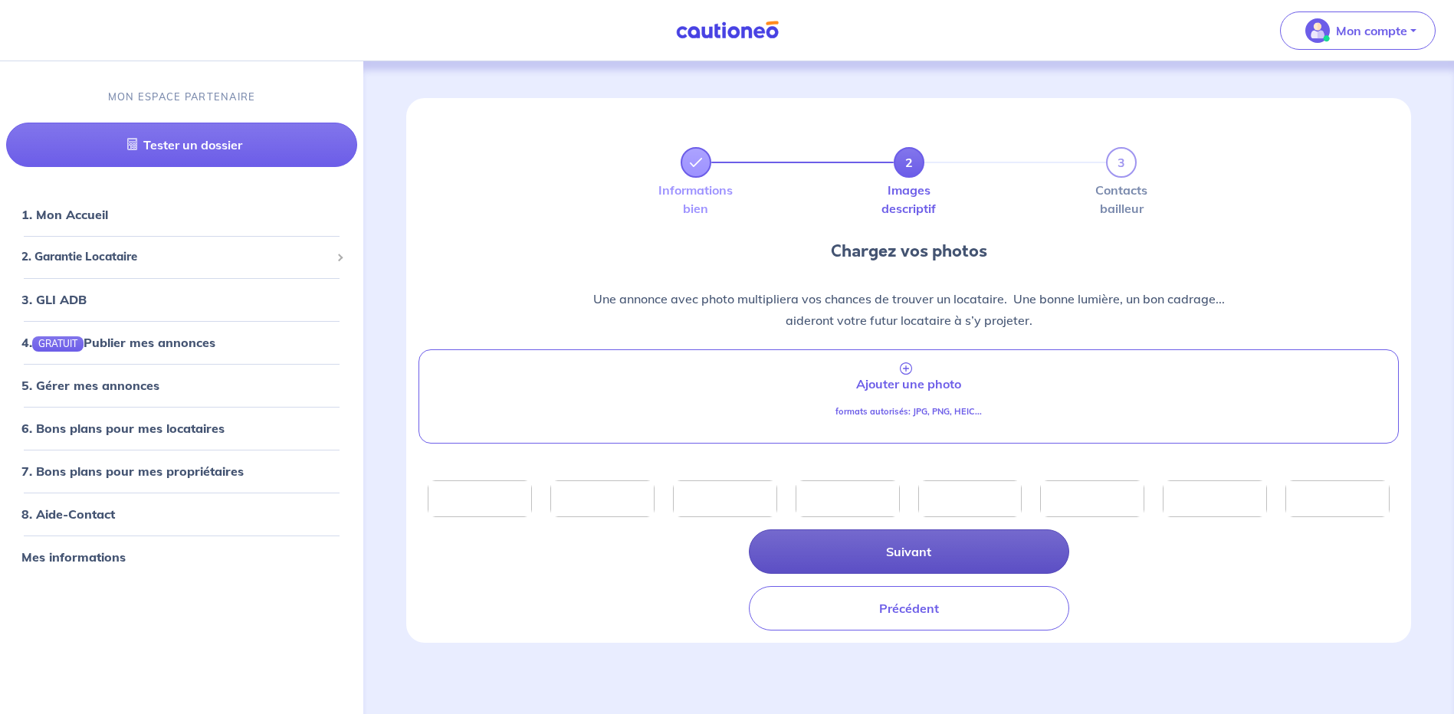
click at [933, 544] on button "Suivant" at bounding box center [909, 552] width 320 height 44
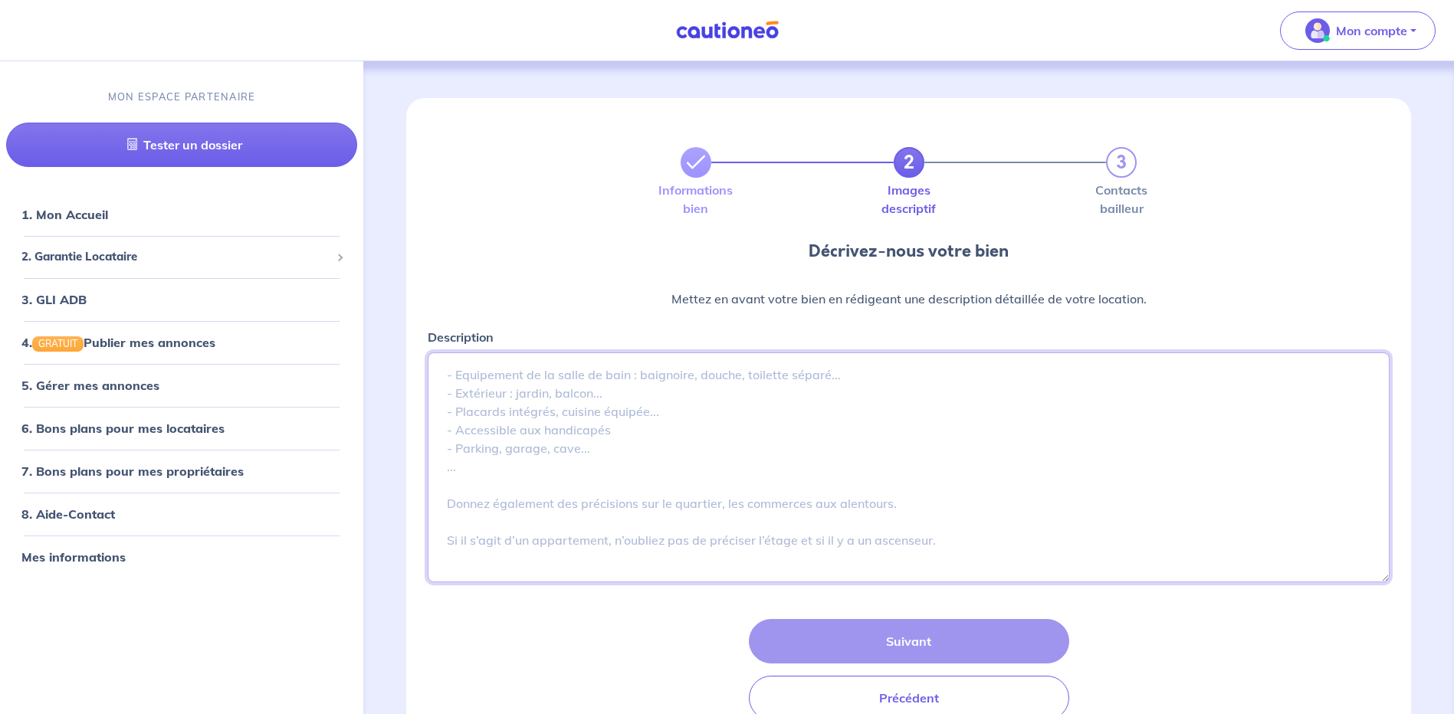
click at [674, 402] on textarea "Description" at bounding box center [909, 468] width 962 height 230
paste textarea "L IPSUM - DOLORSI AMETCONSECT A.8 elitseddoei tempor in 28,07 u², labo 8 etdolo…"
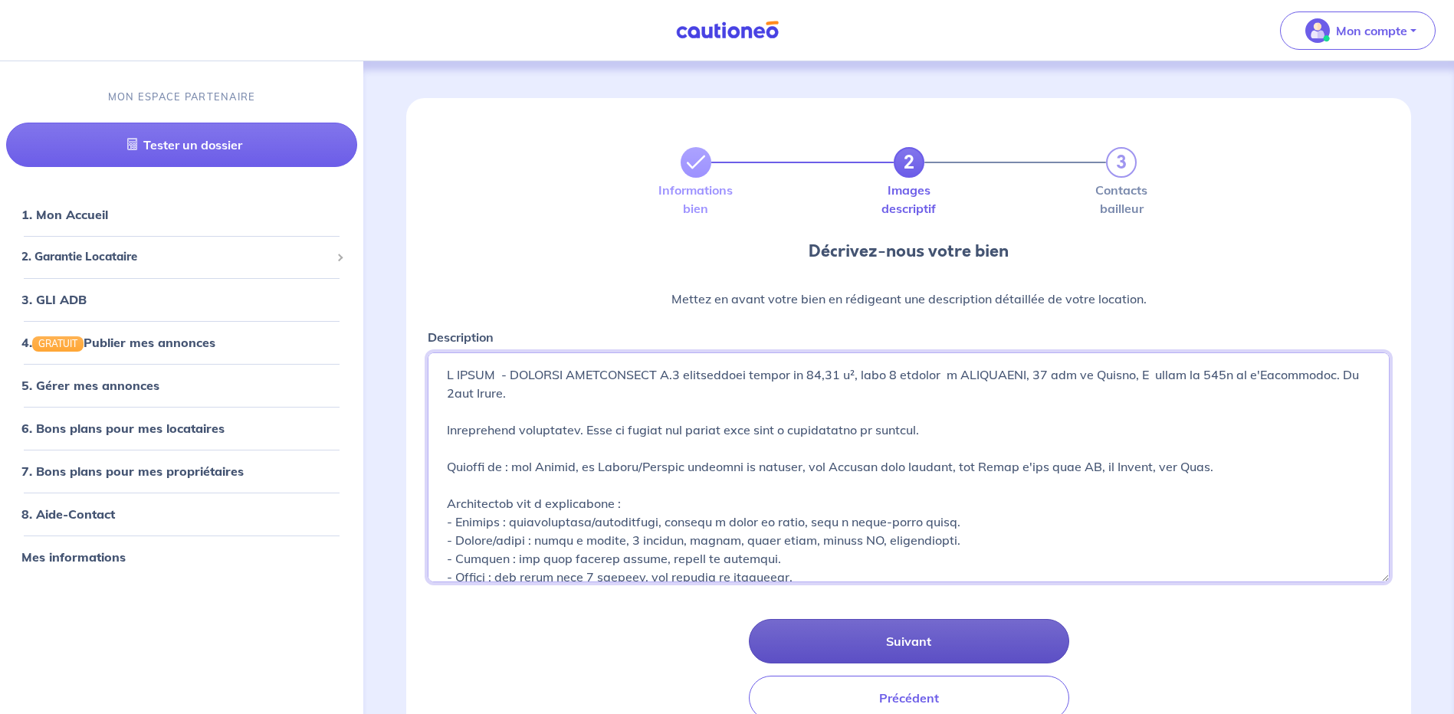
type textarea "L IPSUM - DOLORSI AMETCONSECT A.8 elitseddoei tempor in 28,07 u², labo 8 etdolo…"
click at [954, 639] on button "Suivant" at bounding box center [909, 641] width 320 height 44
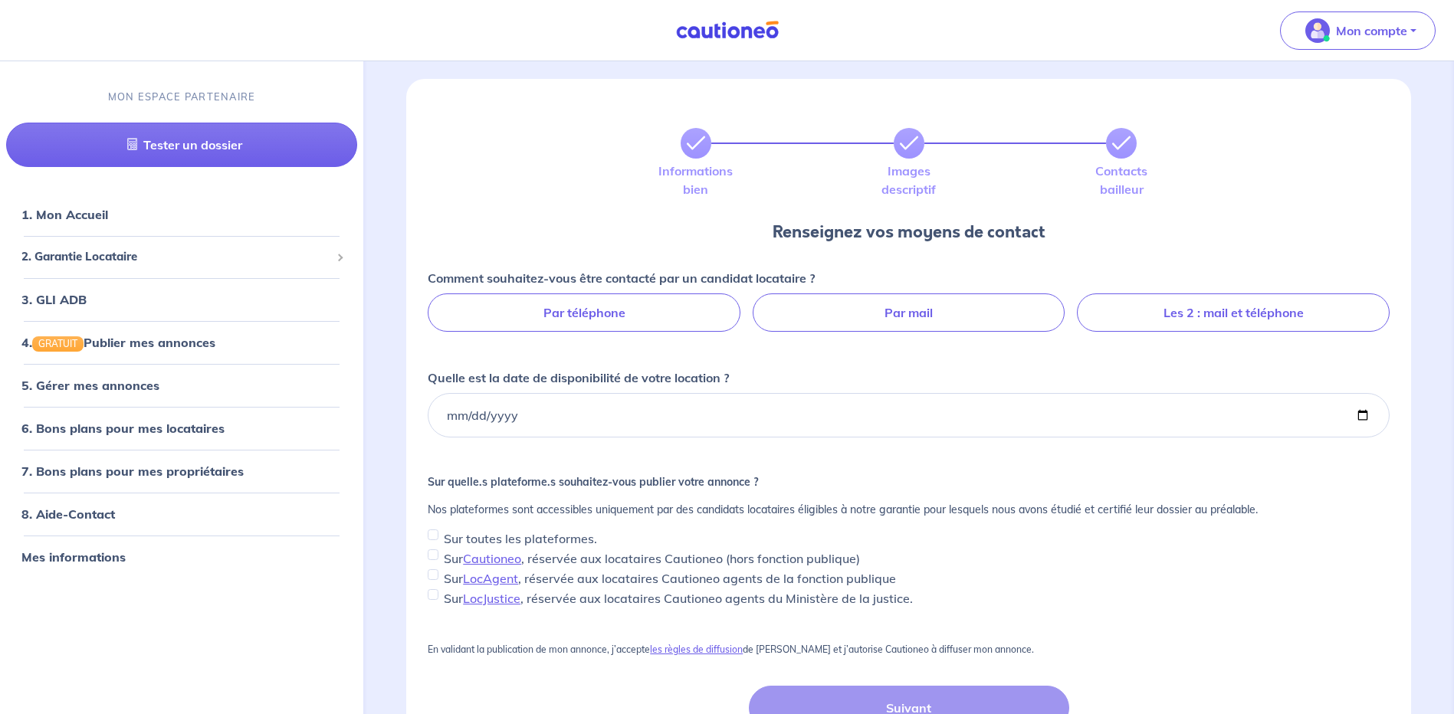
scroll to position [153, 0]
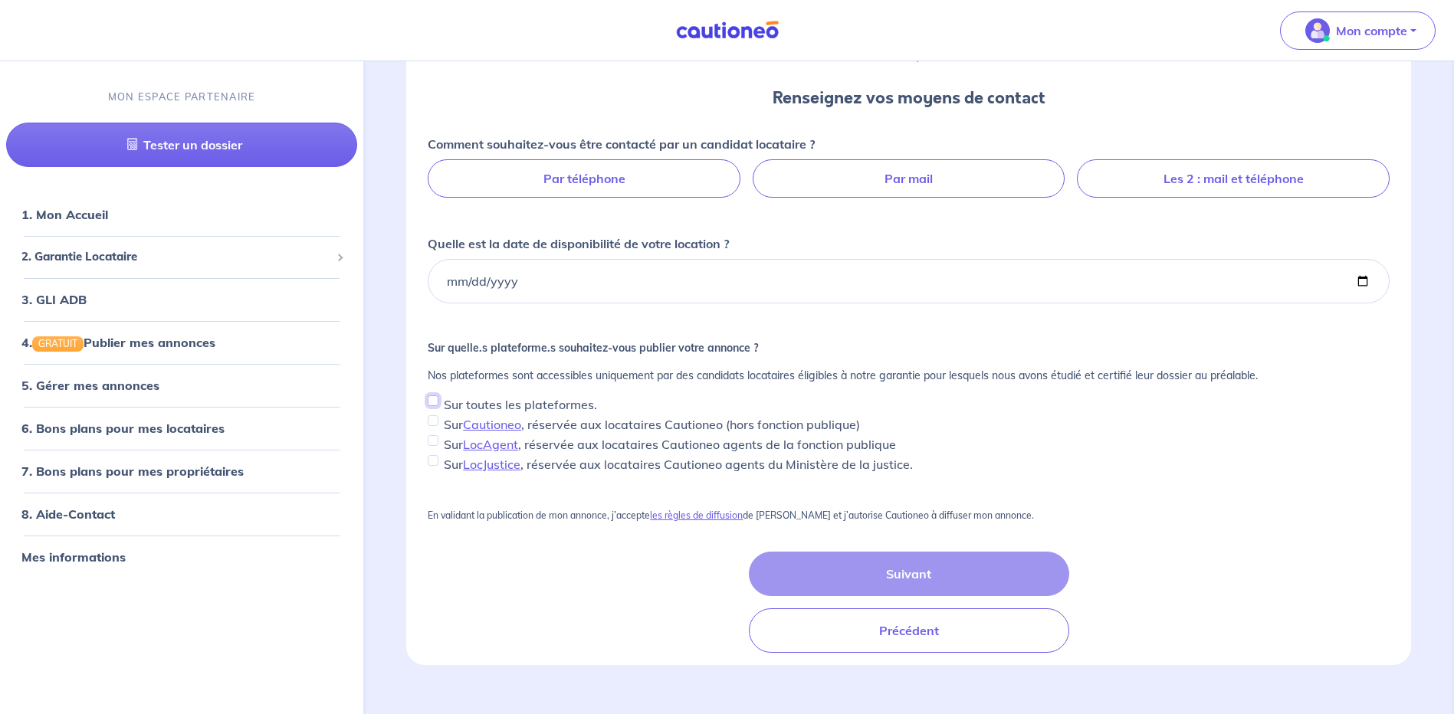
click at [432, 402] on input "Sur toutes les plateformes." at bounding box center [433, 401] width 11 height 11
checkbox input "true"
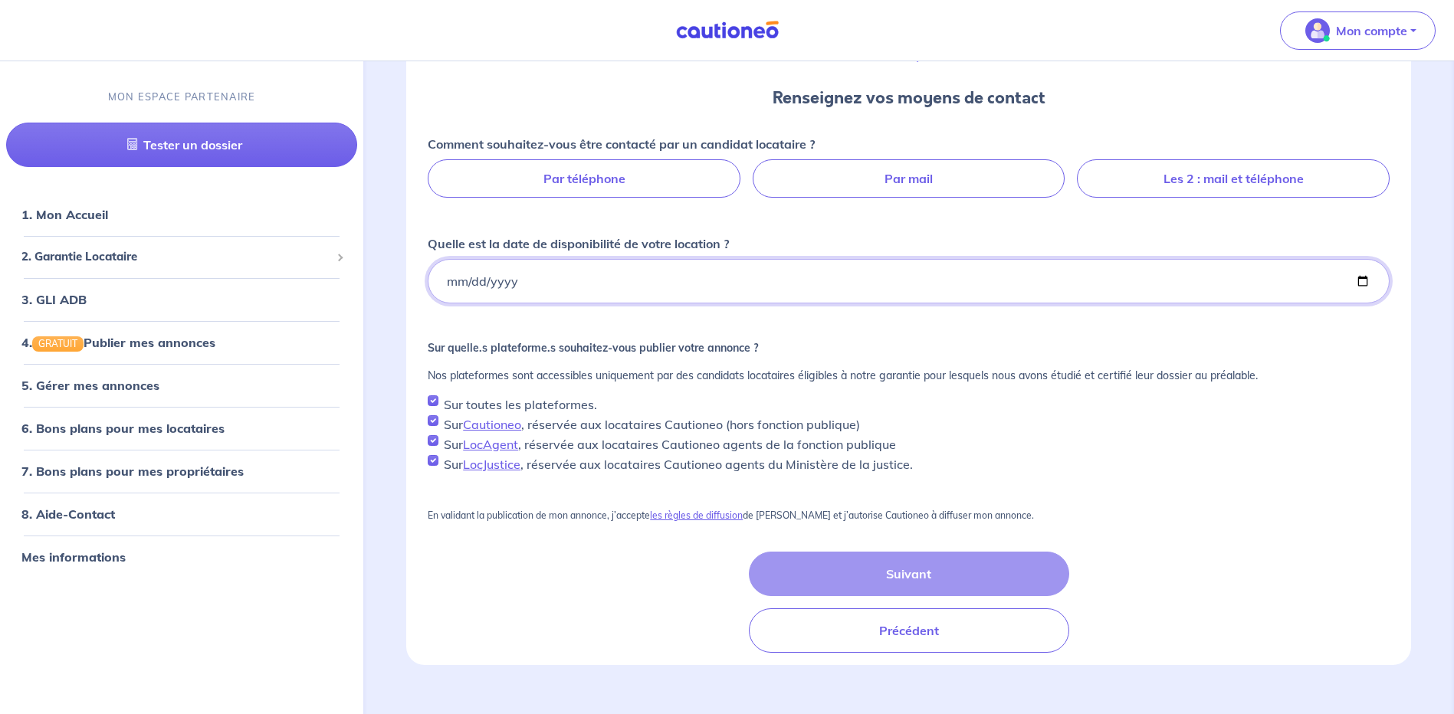
click at [642, 274] on input "Quelle est la date de disponibilité de votre location ?" at bounding box center [909, 281] width 962 height 44
click at [1362, 284] on input "Quelle est la date de disponibilité de votre location ?" at bounding box center [909, 281] width 962 height 44
type input "[DATE]"
click at [1285, 182] on label "Les 2 : mail et téléphone" at bounding box center [1233, 178] width 313 height 38
click at [914, 169] on input "Les 2 : mail et téléphone" at bounding box center [909, 164] width 10 height 10
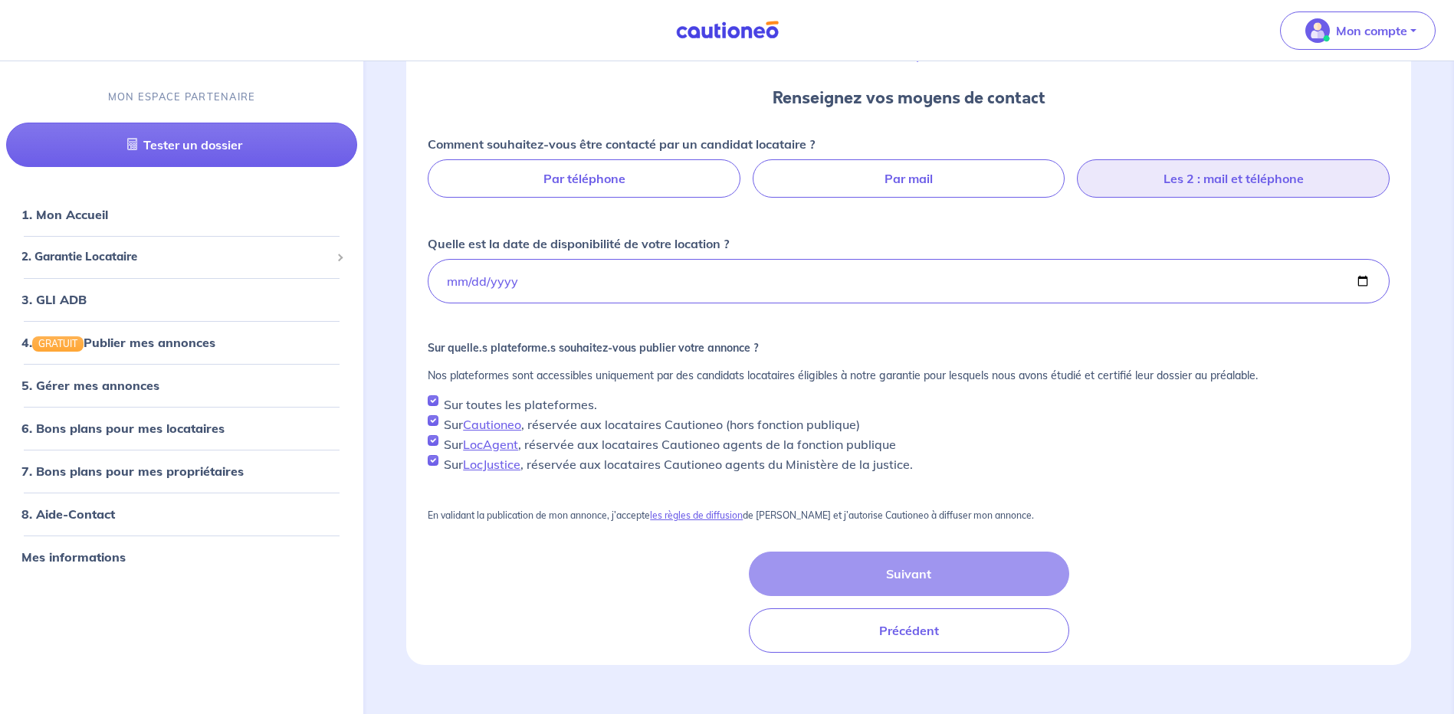
radio input "true"
select select "FR"
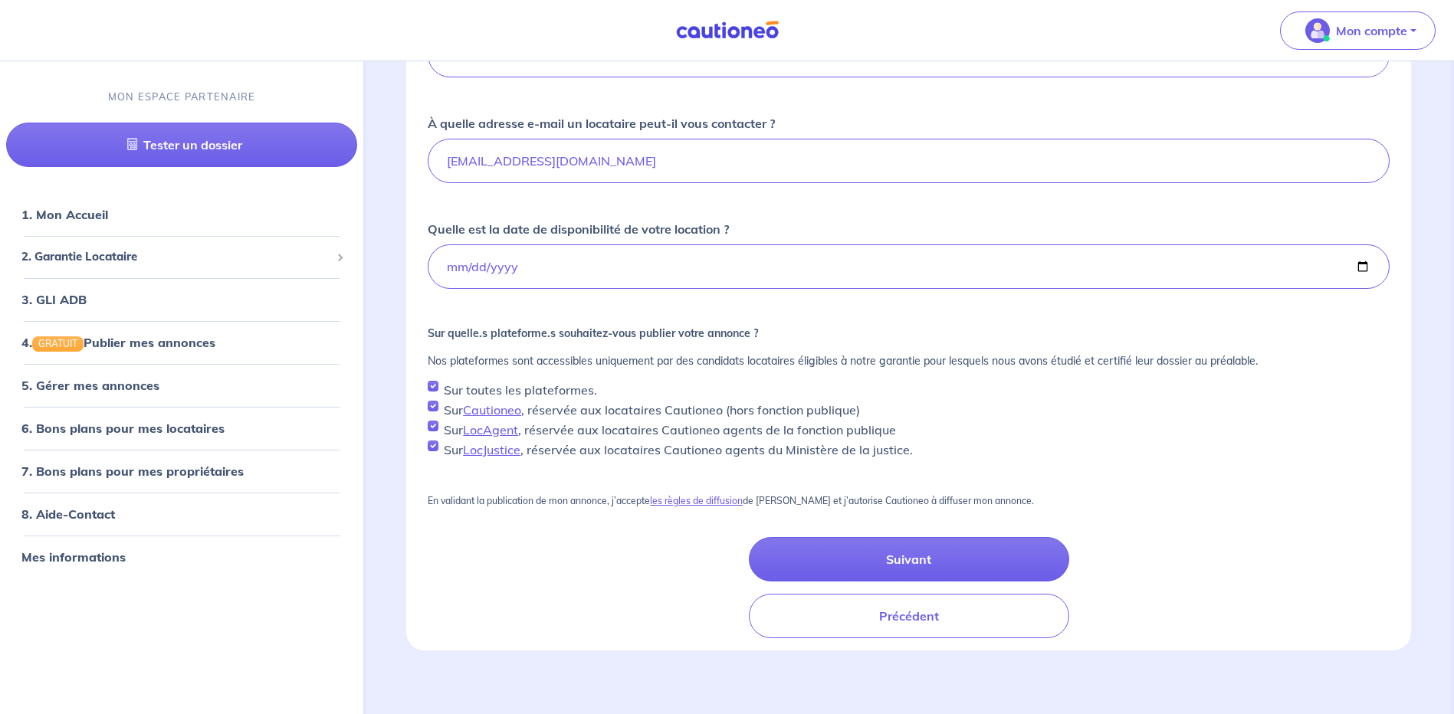
scroll to position [389, 0]
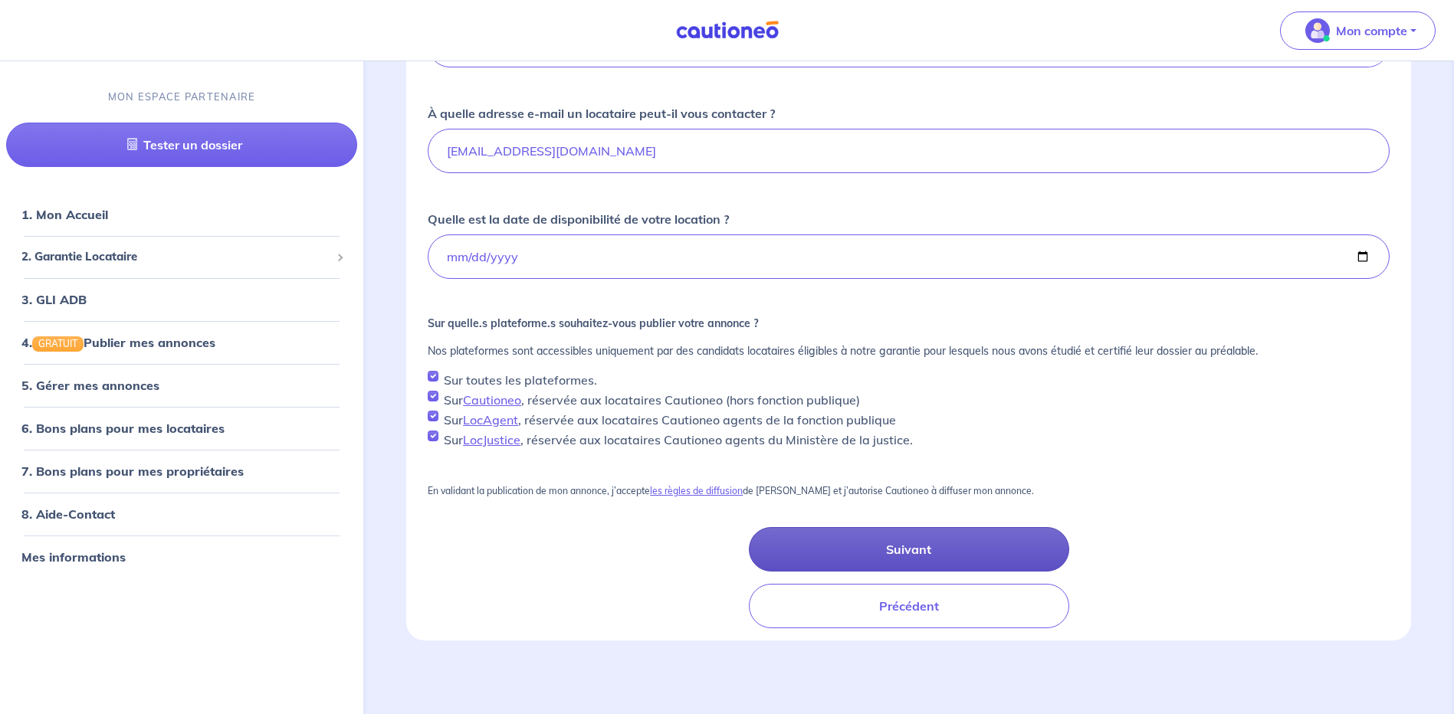
click at [938, 552] on button "Suivant" at bounding box center [909, 549] width 320 height 44
